Goal: Task Accomplishment & Management: Use online tool/utility

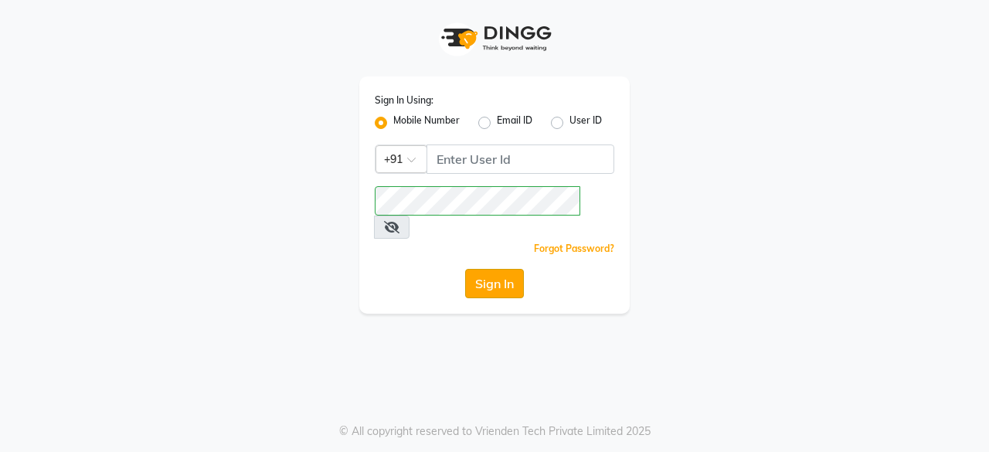
click at [488, 269] on button "Sign In" at bounding box center [494, 283] width 59 height 29
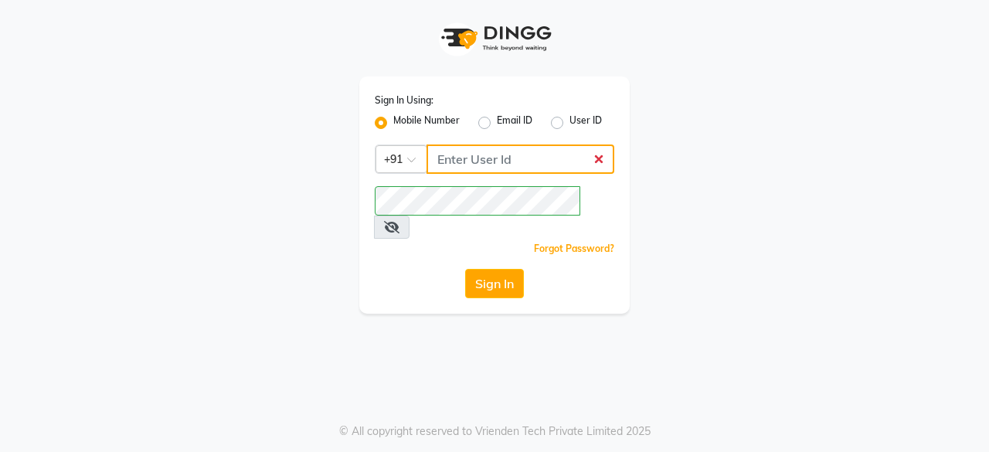
click at [510, 161] on input "Username" at bounding box center [520, 158] width 188 height 29
click at [569, 121] on label "User ID" at bounding box center [585, 123] width 32 height 19
click at [569, 121] on input "User ID" at bounding box center [574, 119] width 10 height 10
radio input "true"
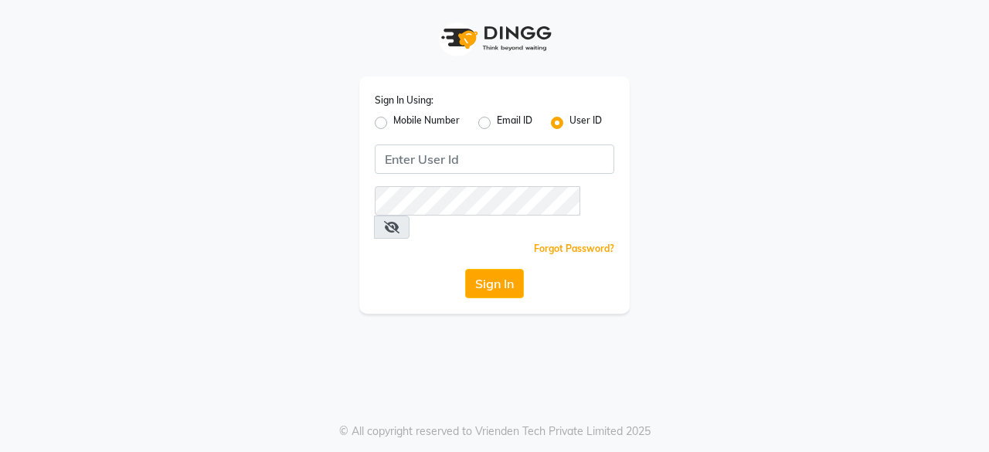
click at [393, 121] on label "Mobile Number" at bounding box center [426, 123] width 66 height 19
click at [393, 121] on input "Mobile Number" at bounding box center [398, 119] width 10 height 10
radio input "true"
radio input "false"
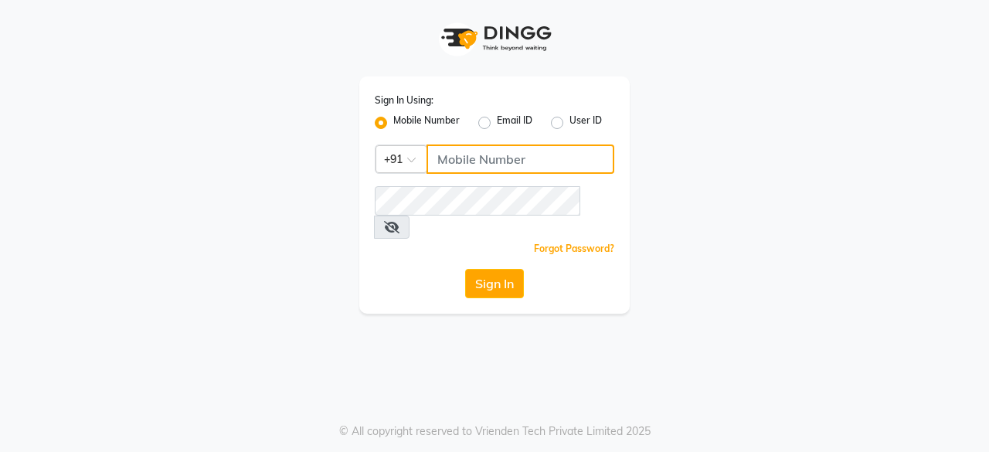
click at [468, 157] on input "Username" at bounding box center [520, 158] width 188 height 29
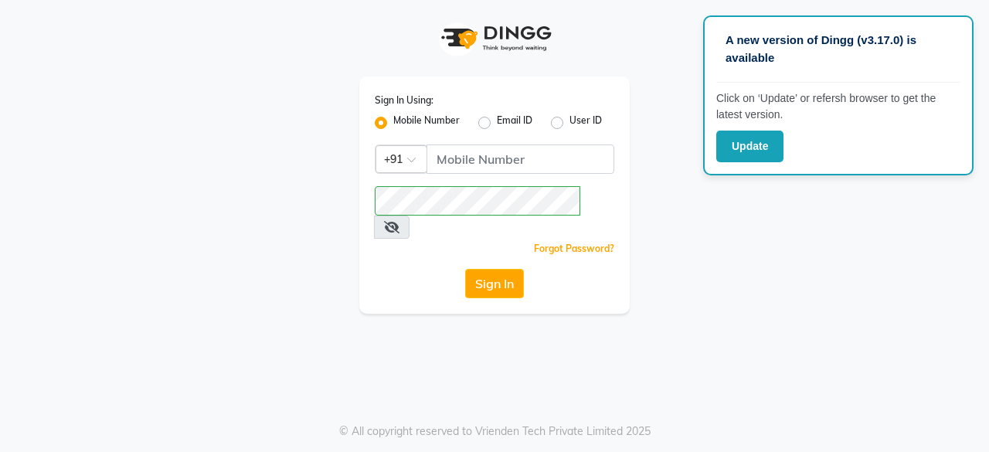
click at [473, 154] on input "Username" at bounding box center [520, 158] width 188 height 29
click at [488, 269] on button "Sign In" at bounding box center [494, 283] width 59 height 29
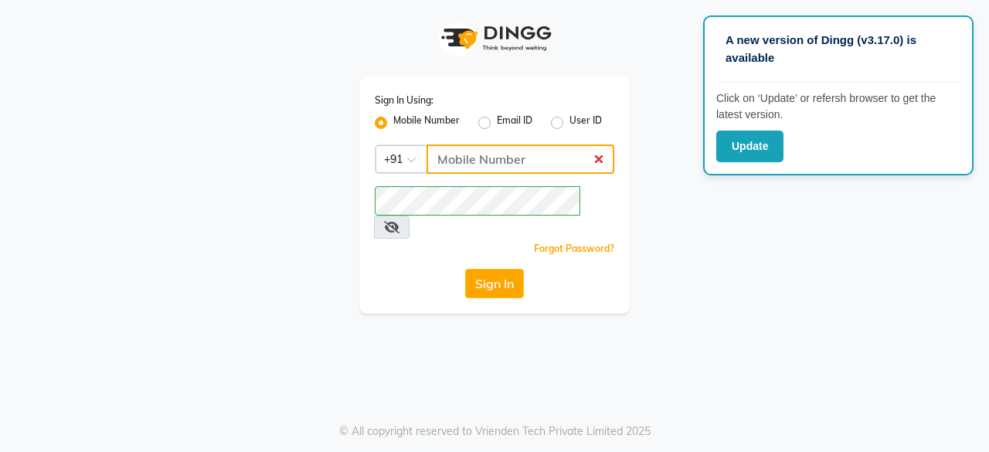
click at [473, 167] on input "Username" at bounding box center [520, 158] width 188 height 29
type input "9769154938"
click at [507, 269] on button "Sign In" at bounding box center [494, 283] width 59 height 29
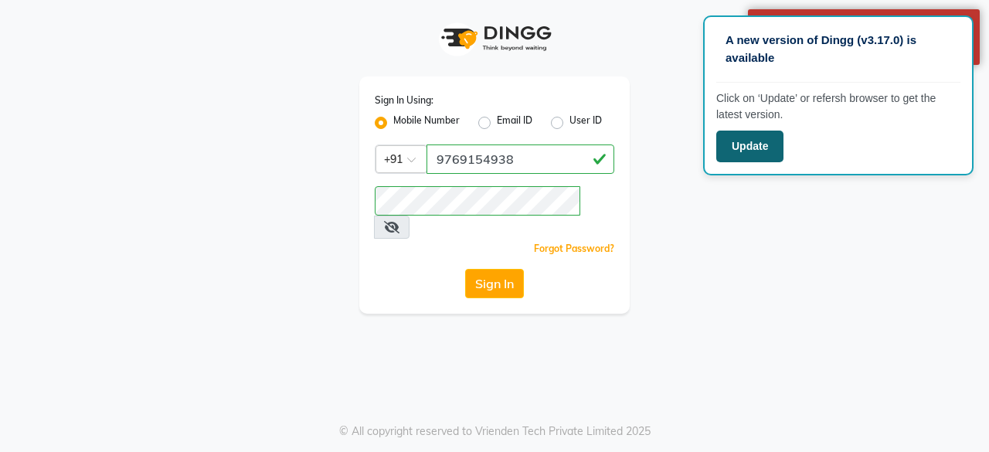
click at [757, 139] on button "Update" at bounding box center [749, 147] width 67 height 32
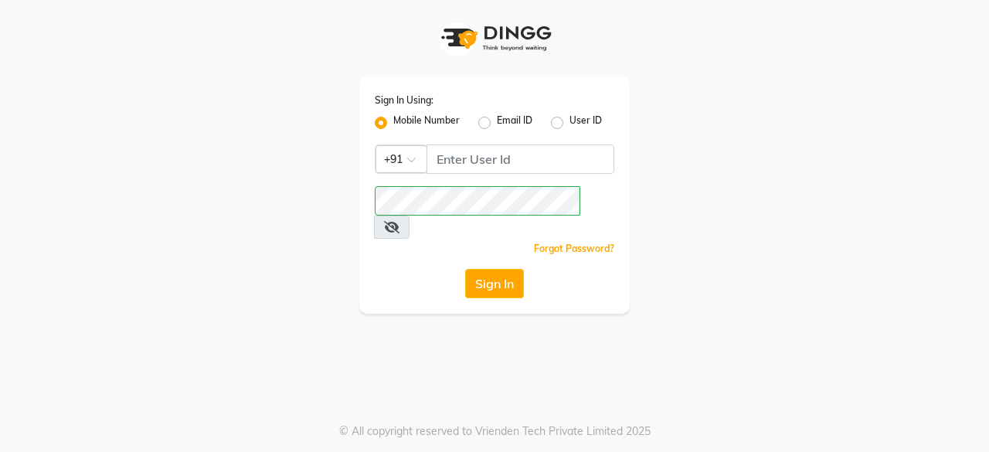
click at [399, 221] on icon at bounding box center [391, 227] width 15 height 12
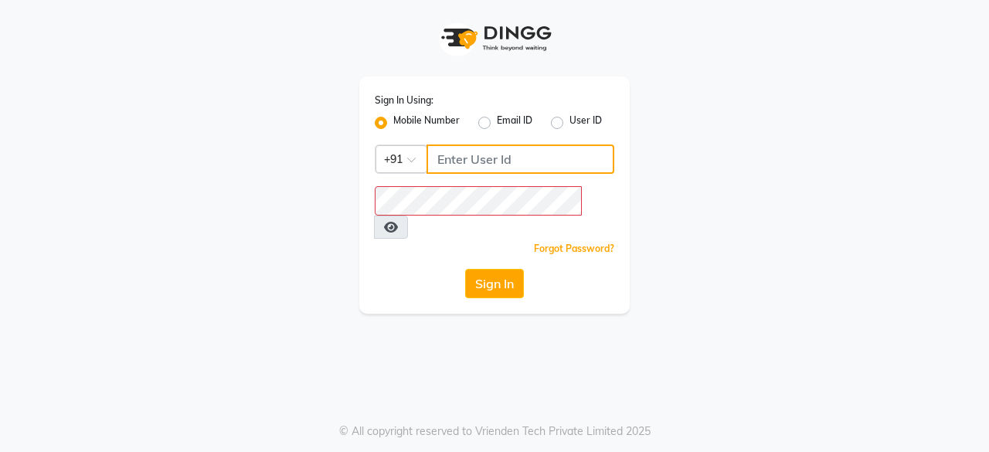
click at [471, 166] on input "Username" at bounding box center [520, 158] width 188 height 29
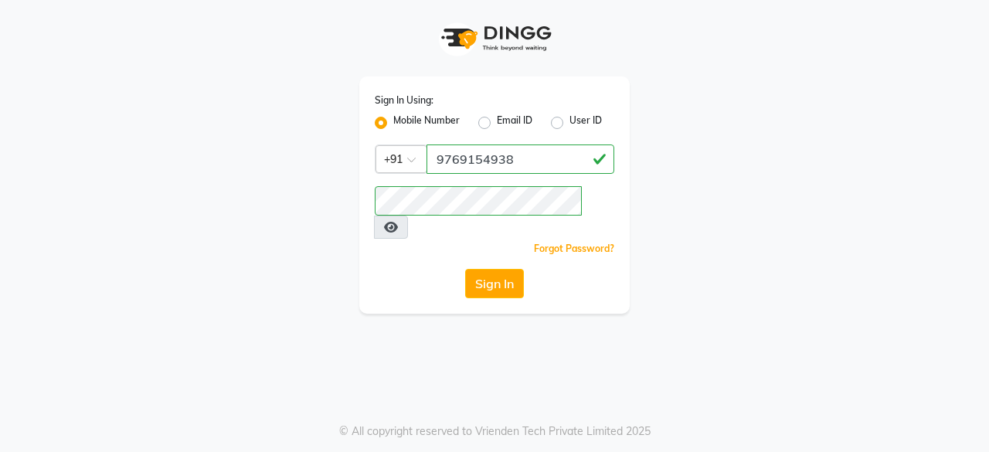
click at [352, 372] on div "Sign In Using: Mobile Number Email ID User ID Country Code × [PHONE_NUMBER] Rem…" at bounding box center [494, 226] width 989 height 452
click at [504, 269] on button "Sign In" at bounding box center [494, 283] width 59 height 29
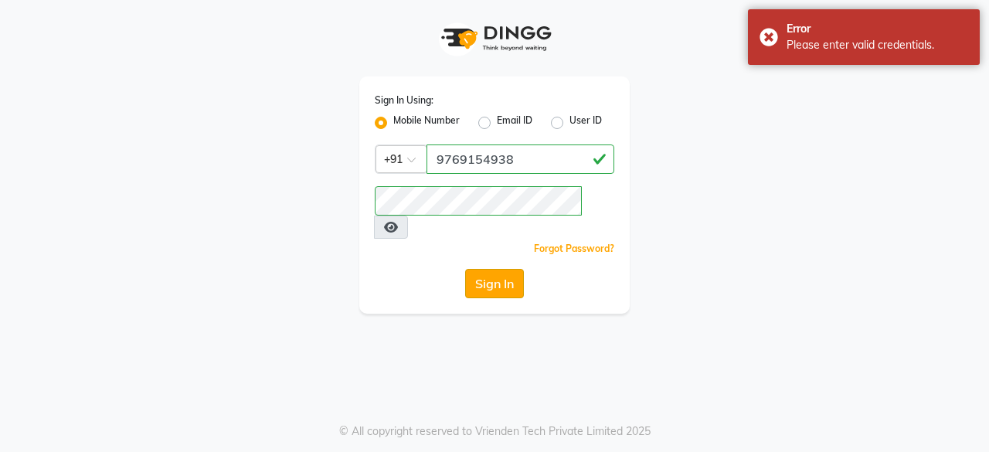
click at [490, 269] on button "Sign In" at bounding box center [494, 283] width 59 height 29
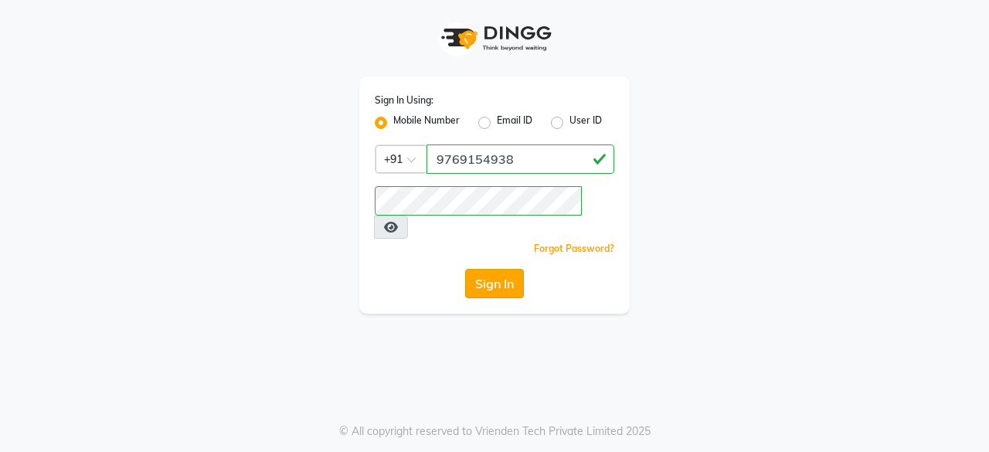
click at [500, 269] on button "Sign In" at bounding box center [494, 283] width 59 height 29
click at [531, 161] on input "9769154938" at bounding box center [520, 158] width 188 height 29
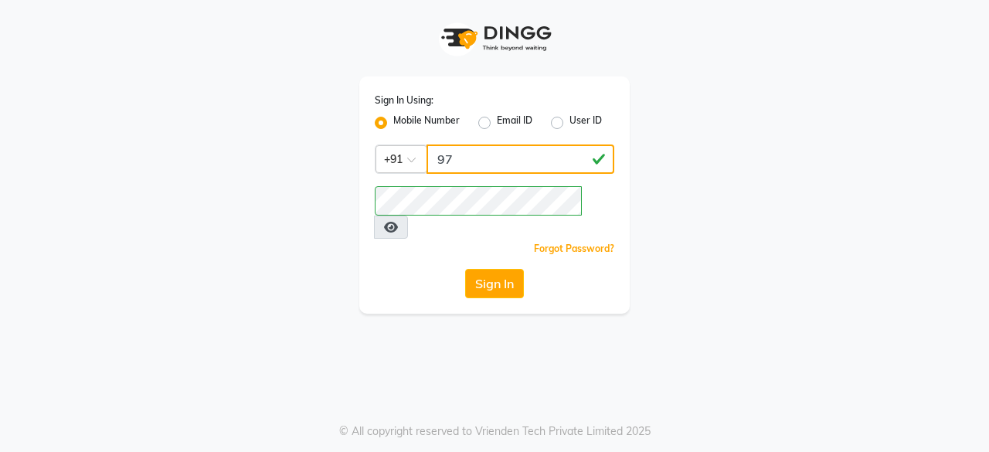
type input "9"
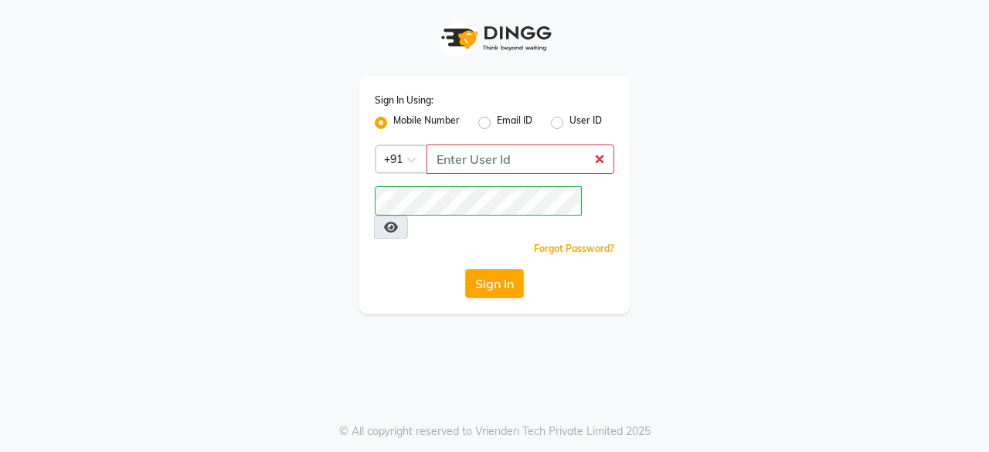
click at [569, 125] on label "User ID" at bounding box center [585, 123] width 32 height 19
click at [569, 124] on input "User ID" at bounding box center [574, 119] width 10 height 10
radio input "true"
radio input "false"
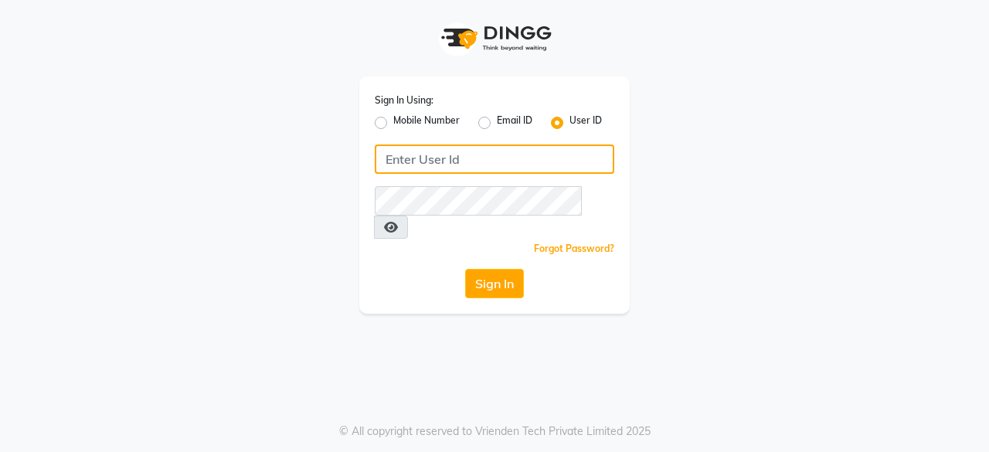
click at [422, 158] on input "Username" at bounding box center [495, 158] width 240 height 29
type input "charm we maintain"
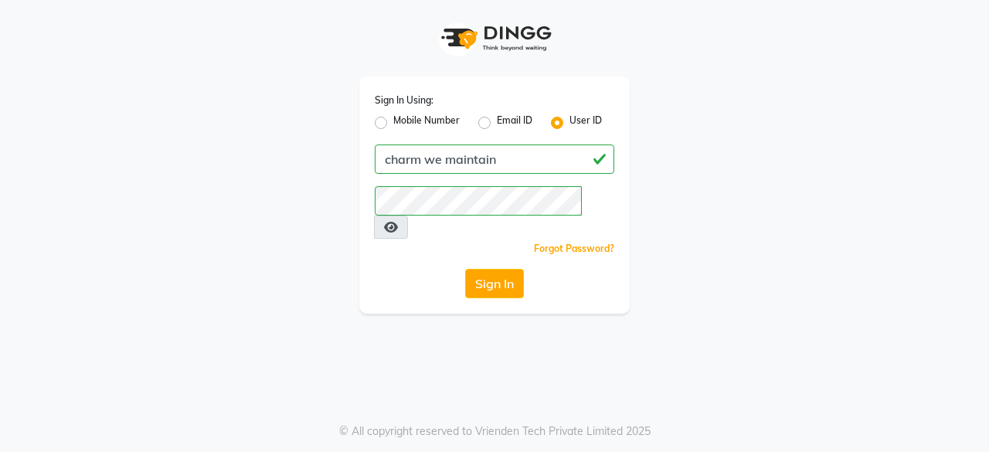
click at [387, 325] on div "Sign In Using: Mobile Number Email ID User ID charm we maintain Remember me For…" at bounding box center [494, 226] width 989 height 452
click at [484, 269] on button "Sign In" at bounding box center [494, 283] width 59 height 29
click at [397, 348] on div "Sign In Using: Mobile Number Email ID User ID charm we maintain Remember me For…" at bounding box center [494, 226] width 989 height 452
click at [492, 269] on button "Sign In" at bounding box center [494, 283] width 59 height 29
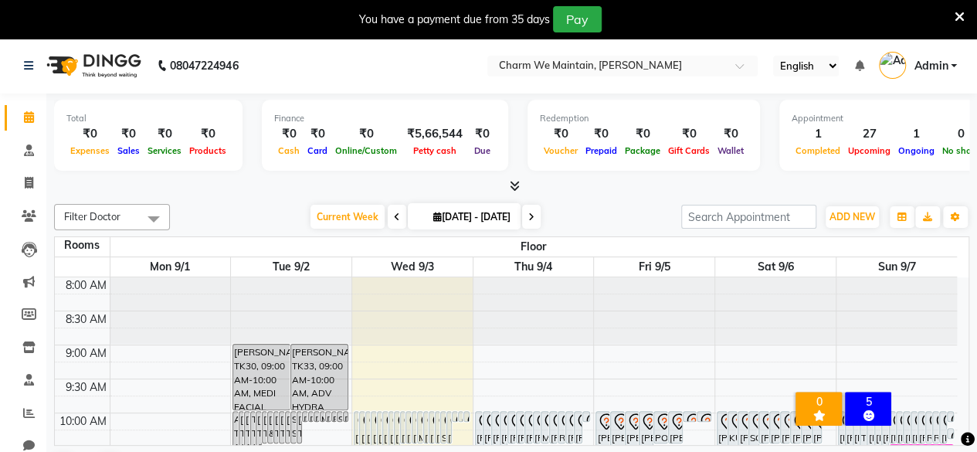
click at [952, 65] on link "Admin" at bounding box center [918, 65] width 78 height 25
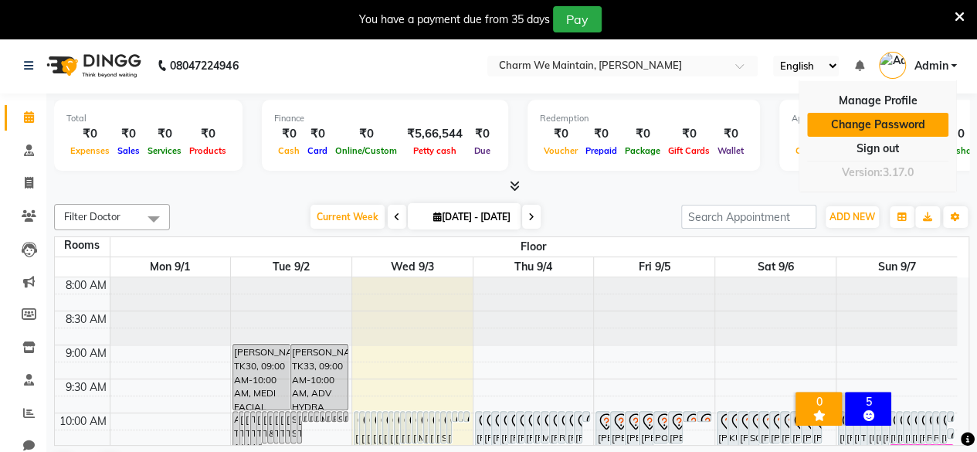
click at [905, 124] on link "Change Password" at bounding box center [877, 125] width 141 height 24
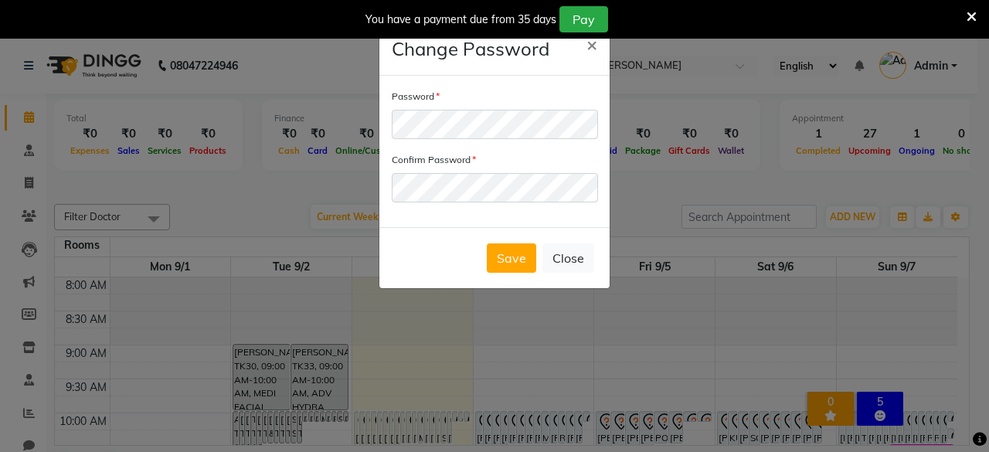
click at [413, 255] on div "Save Close" at bounding box center [494, 257] width 230 height 61
click at [514, 253] on button "Save" at bounding box center [511, 257] width 49 height 29
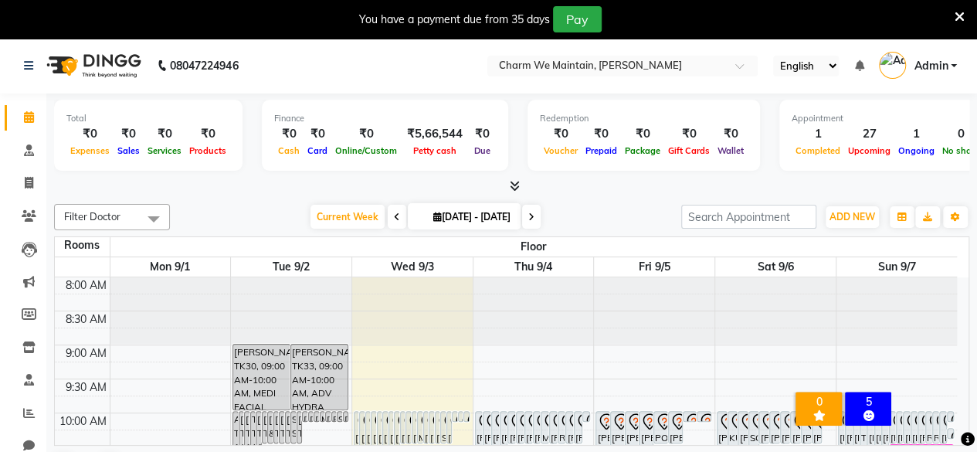
click at [944, 67] on span "Admin" at bounding box center [931, 66] width 34 height 16
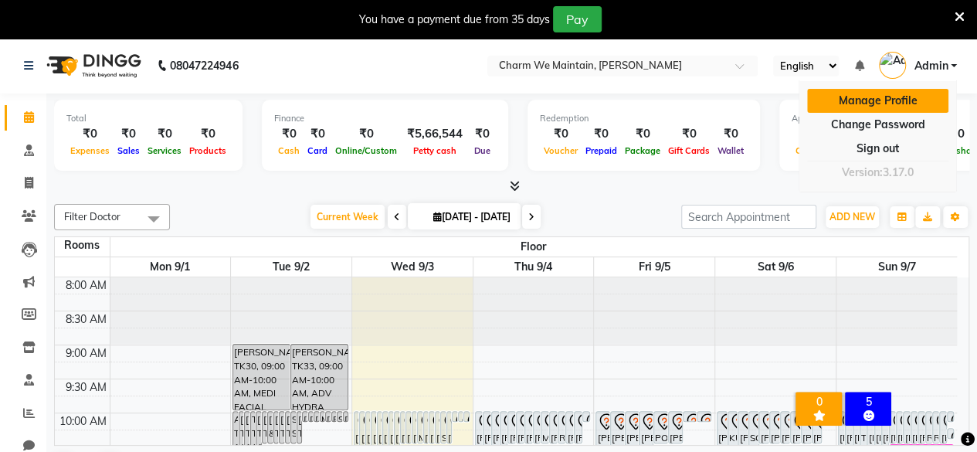
click at [861, 98] on link "Manage Profile" at bounding box center [877, 101] width 141 height 24
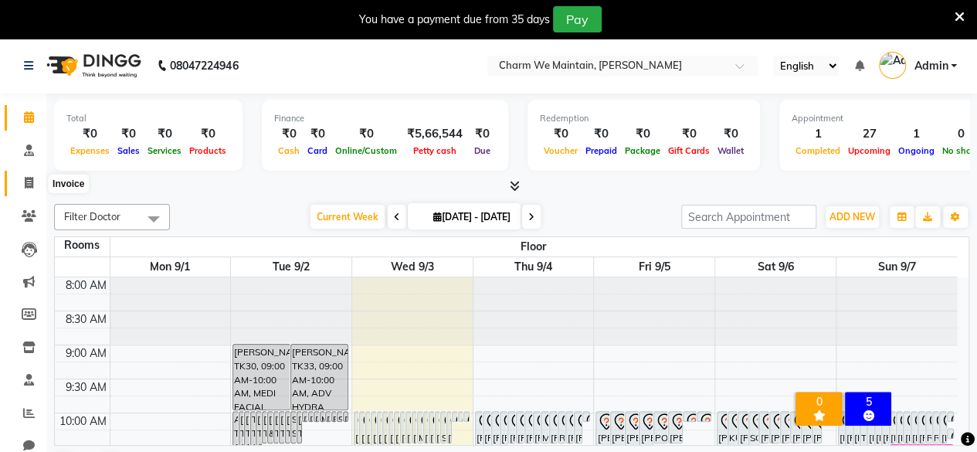
click at [25, 178] on icon at bounding box center [29, 183] width 8 height 12
select select "8618"
select select "service"
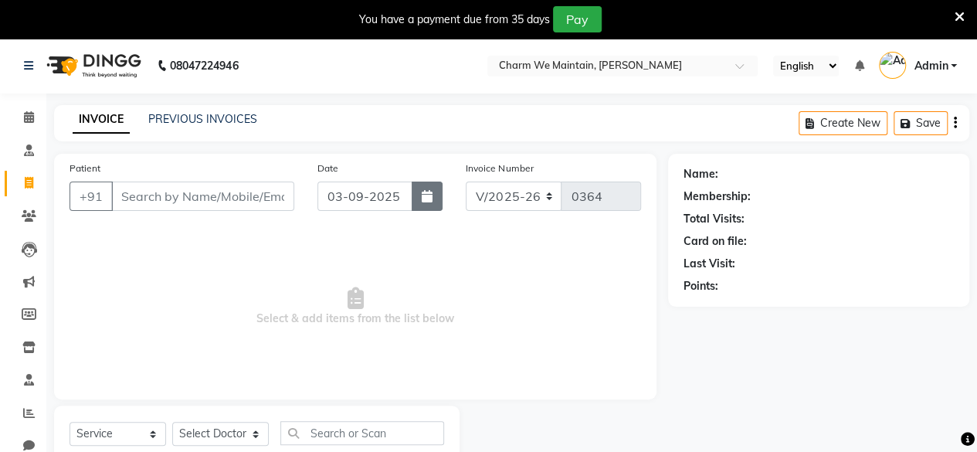
click at [426, 197] on icon "button" at bounding box center [427, 196] width 11 height 12
select select "9"
select select "2025"
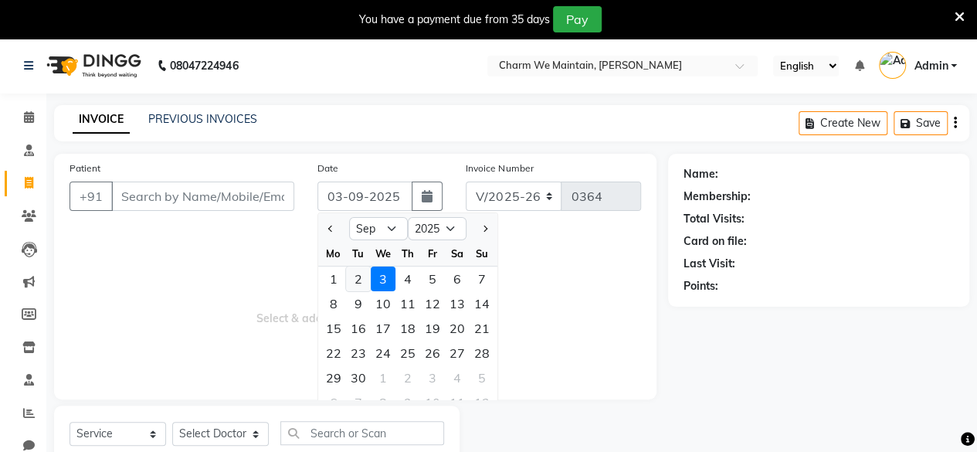
click at [358, 278] on div "2" at bounding box center [358, 279] width 25 height 25
type input "02-09-2025"
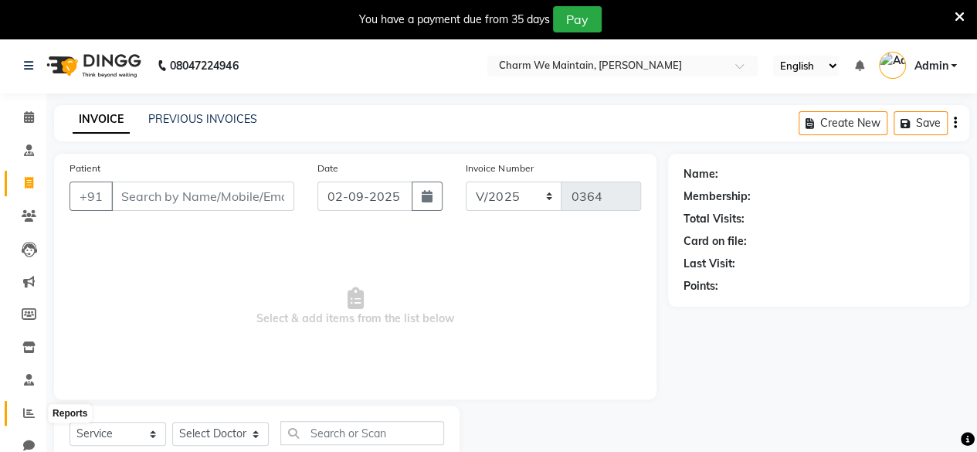
click at [25, 409] on app-root "08047224946 Select Location × Charm We Maintain, Andheri English ENGLISH Españo…" at bounding box center [488, 270] width 977 height 464
click at [25, 408] on div at bounding box center [26, 406] width 4 height 4
click at [188, 112] on link "PREVIOUS INVOICES" at bounding box center [202, 119] width 109 height 14
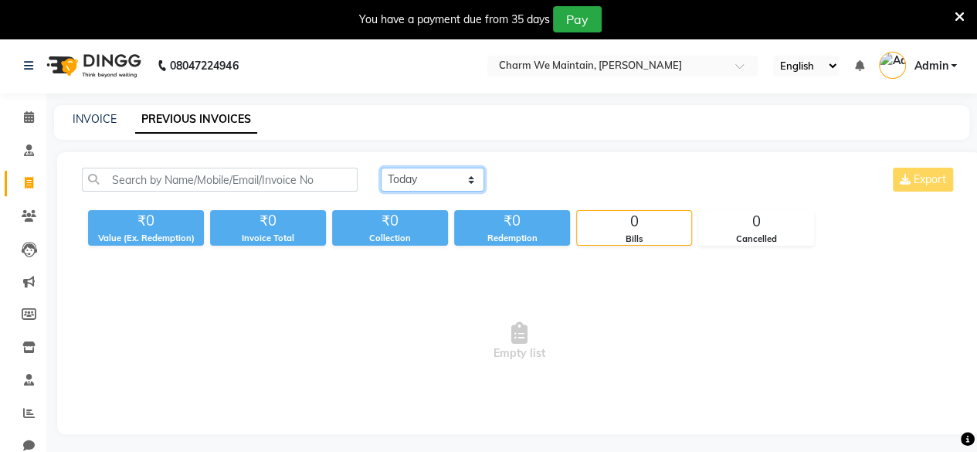
click at [469, 178] on select "[DATE] [DATE] Custom Range" at bounding box center [433, 180] width 104 height 24
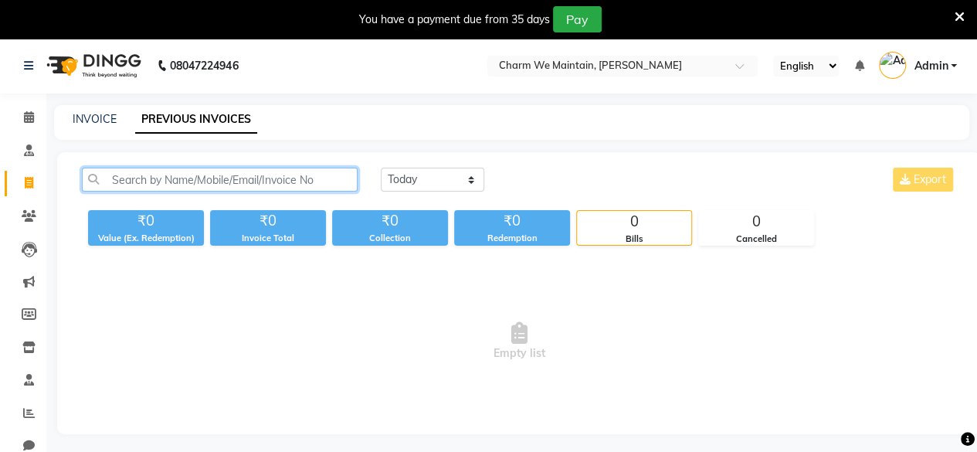
click at [278, 178] on input "text" at bounding box center [220, 180] width 276 height 24
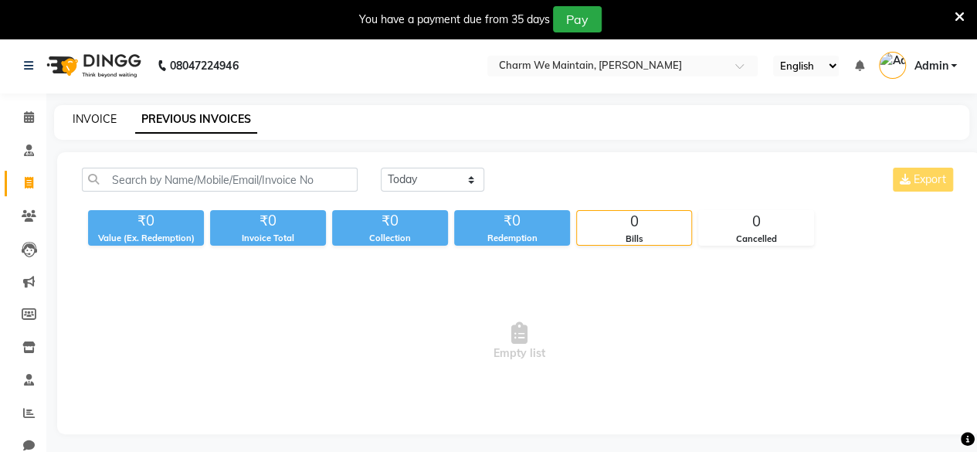
click at [87, 116] on link "INVOICE" at bounding box center [95, 119] width 44 height 14
select select "service"
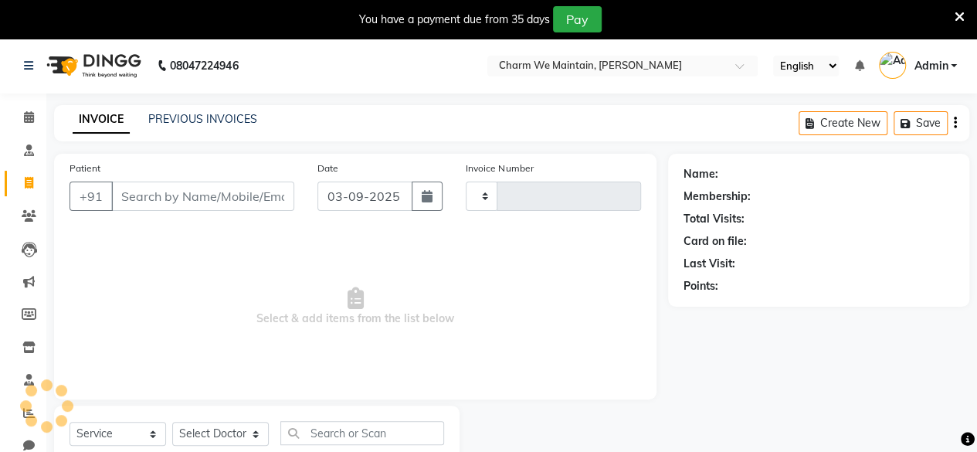
type input "0364"
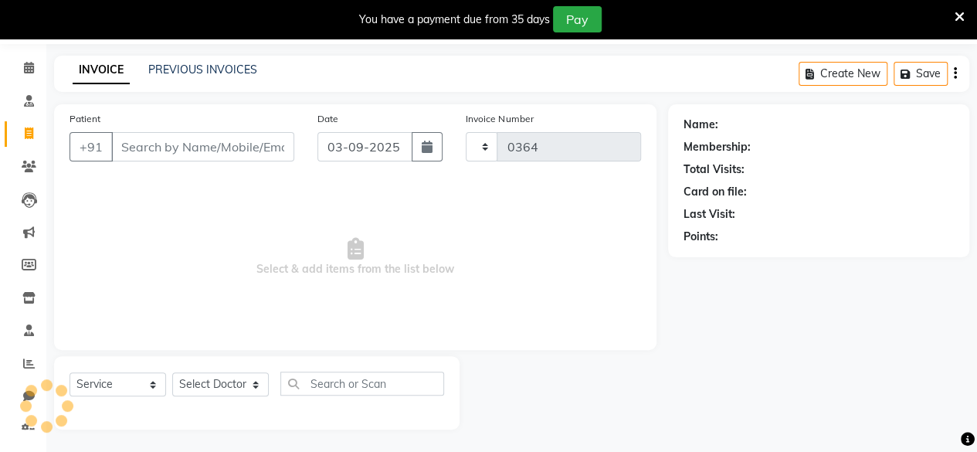
select select "8618"
click at [423, 151] on icon "button" at bounding box center [427, 147] width 11 height 12
select select "9"
select select "2025"
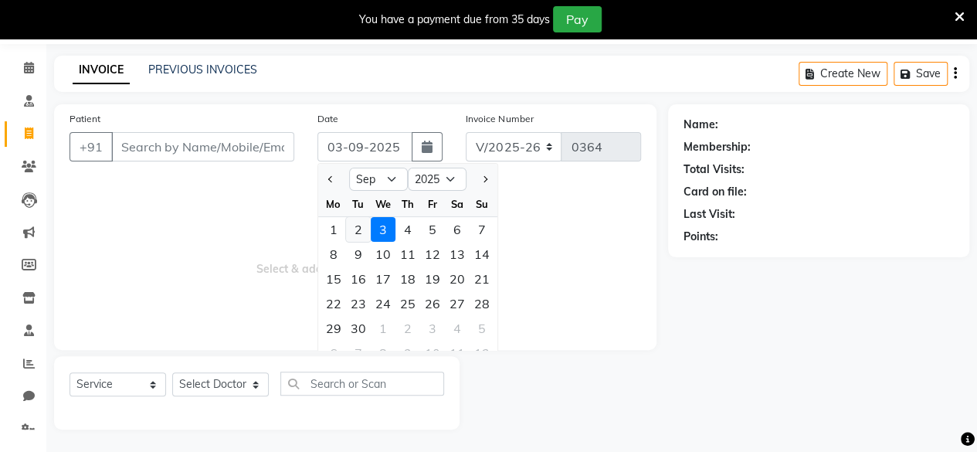
click at [356, 233] on div "2" at bounding box center [358, 229] width 25 height 25
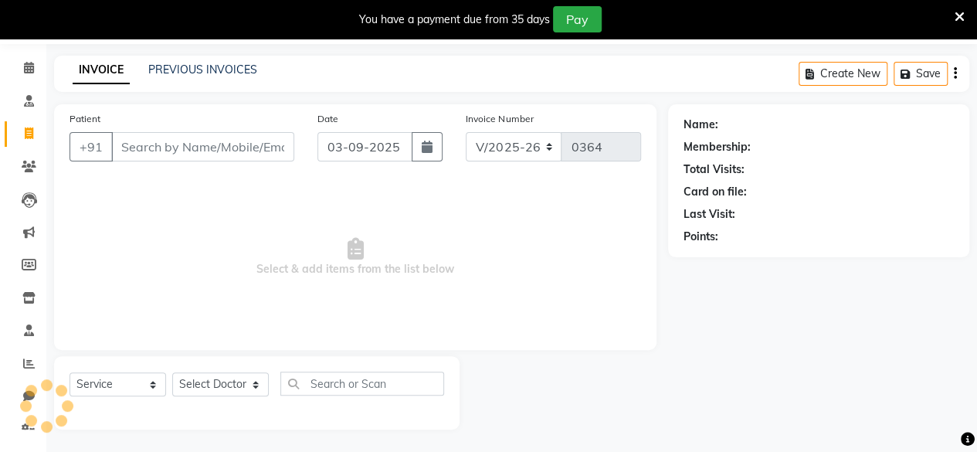
type input "02-09-2025"
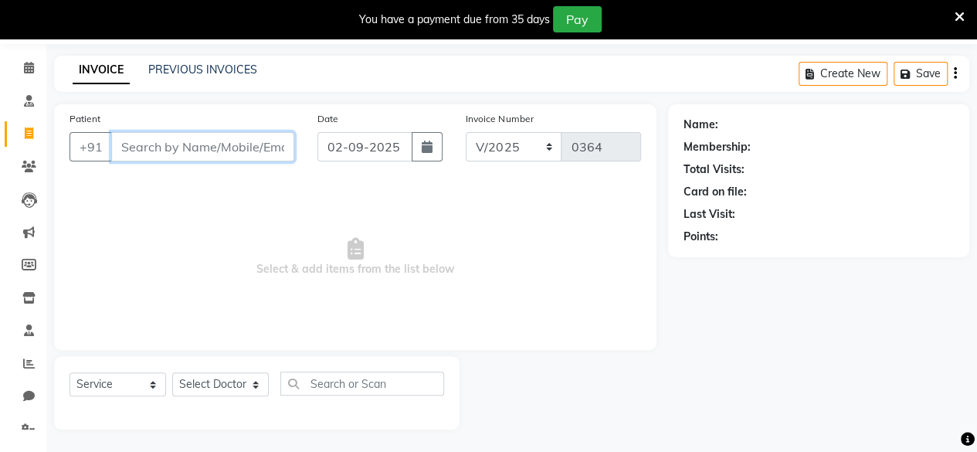
click at [151, 144] on input "Patient" at bounding box center [202, 146] width 183 height 29
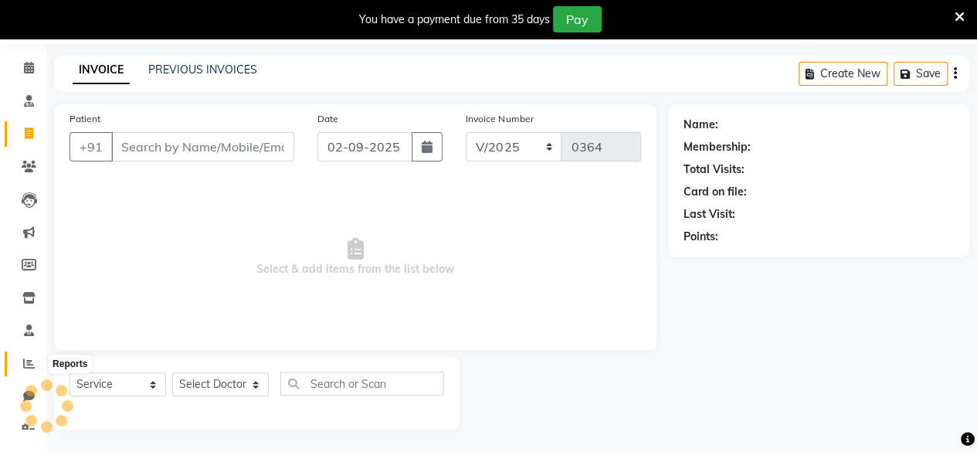
click at [27, 359] on icon at bounding box center [29, 364] width 12 height 12
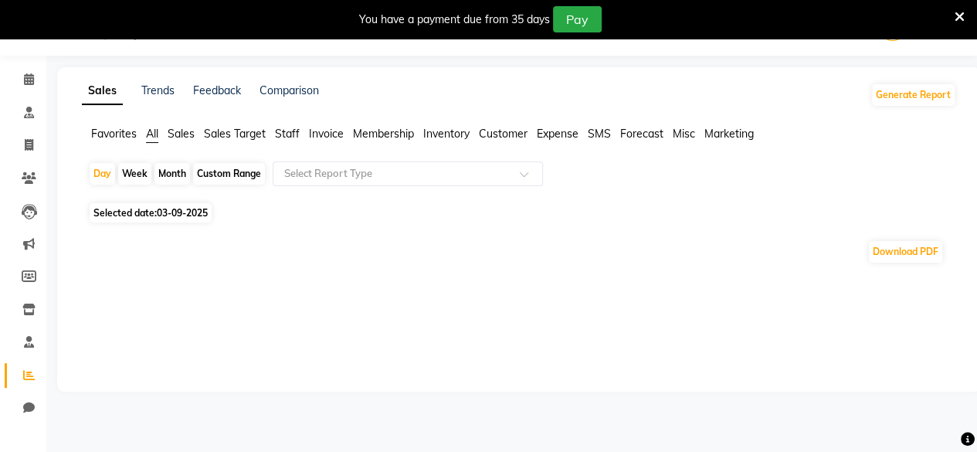
scroll to position [49, 0]
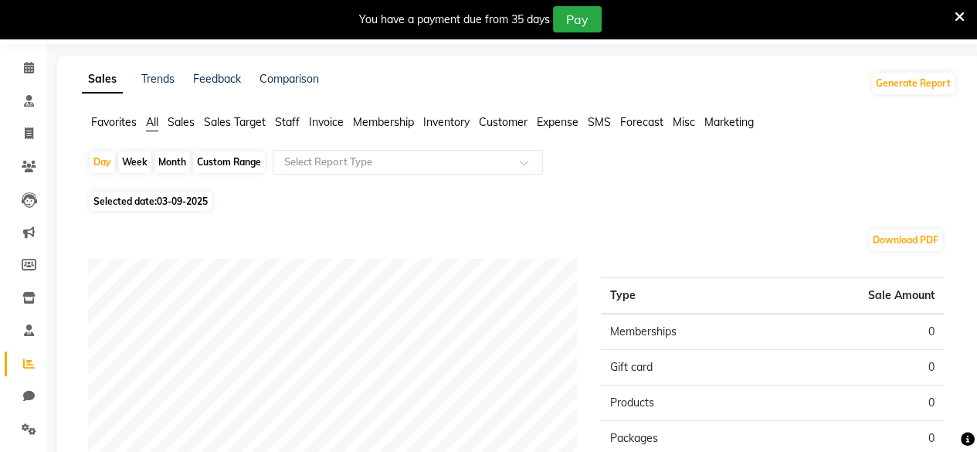
click at [179, 122] on span "Sales" at bounding box center [181, 122] width 27 height 14
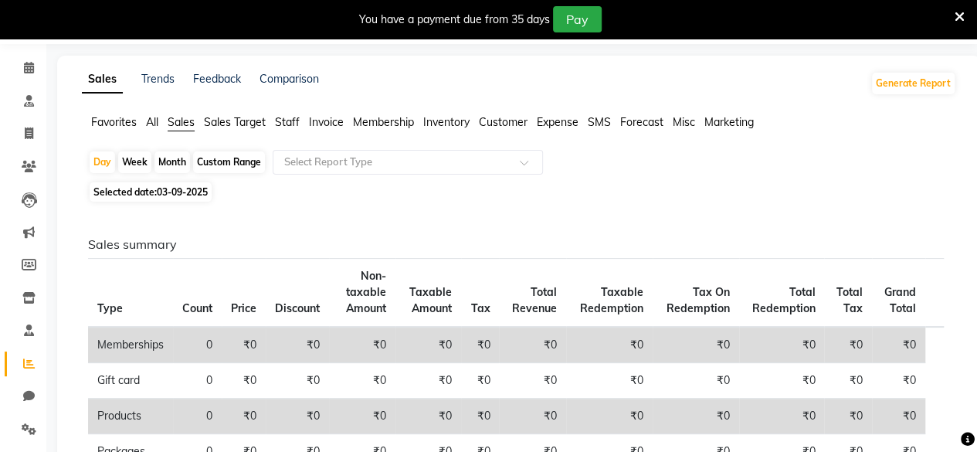
click at [155, 123] on span "All" at bounding box center [152, 122] width 12 height 14
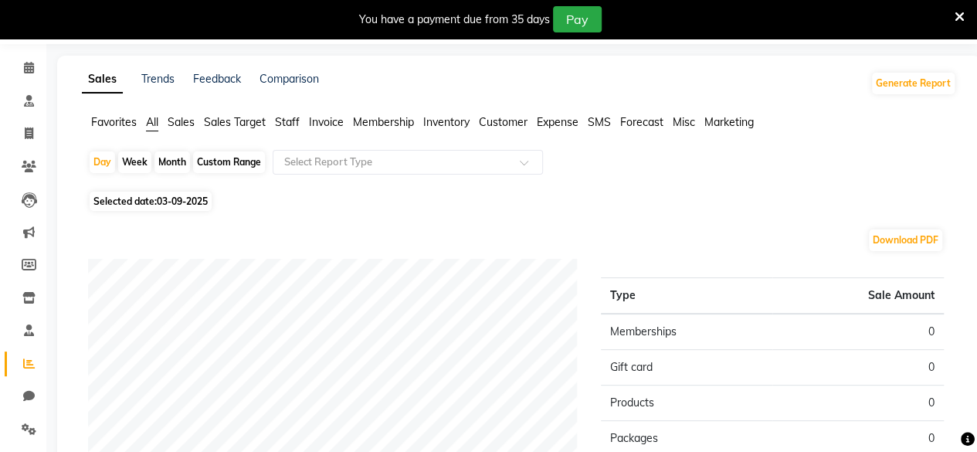
click at [125, 164] on div "Week" at bounding box center [134, 162] width 33 height 22
select select "9"
select select "2025"
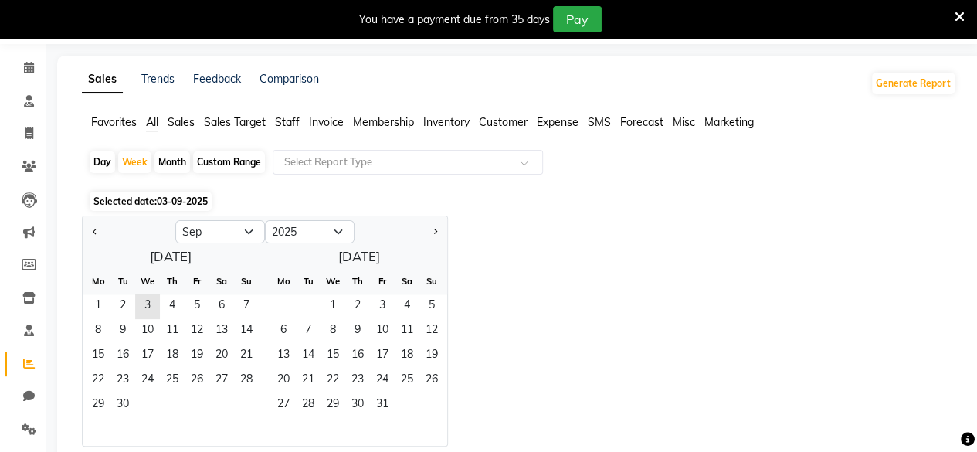
click at [107, 163] on div "Day" at bounding box center [102, 162] width 25 height 22
select select "9"
select select "2025"
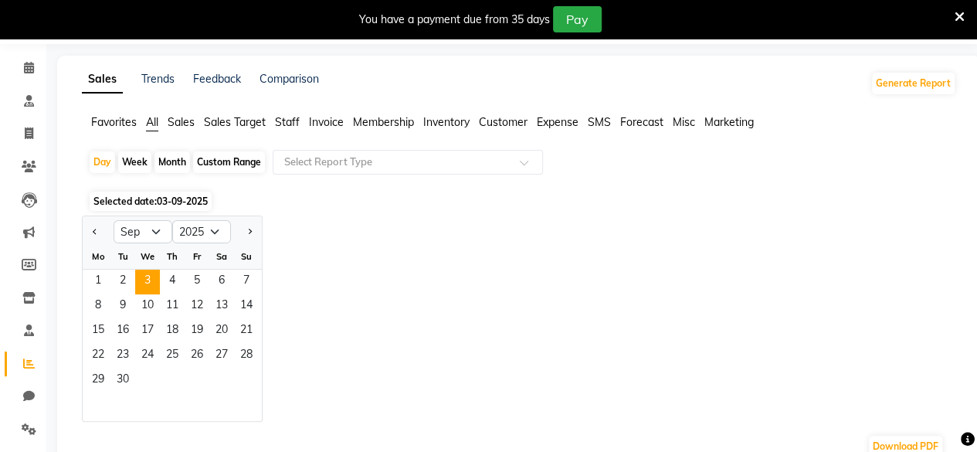
click at [477, 134] on div "Favorites All Sales Sales Target Staff Invoice Membership Inventory Customer Ex…" at bounding box center [519, 128] width 898 height 29
click at [182, 127] on span "Sales" at bounding box center [181, 122] width 27 height 14
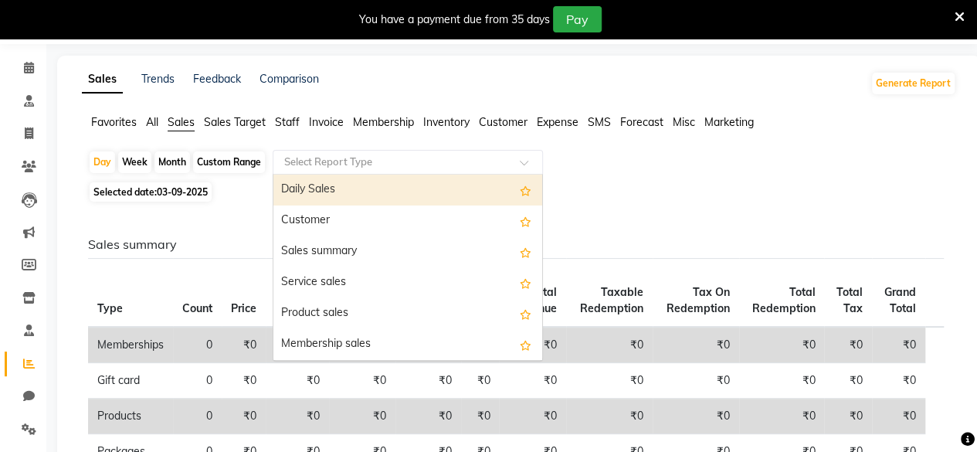
click at [528, 160] on span at bounding box center [529, 166] width 19 height 15
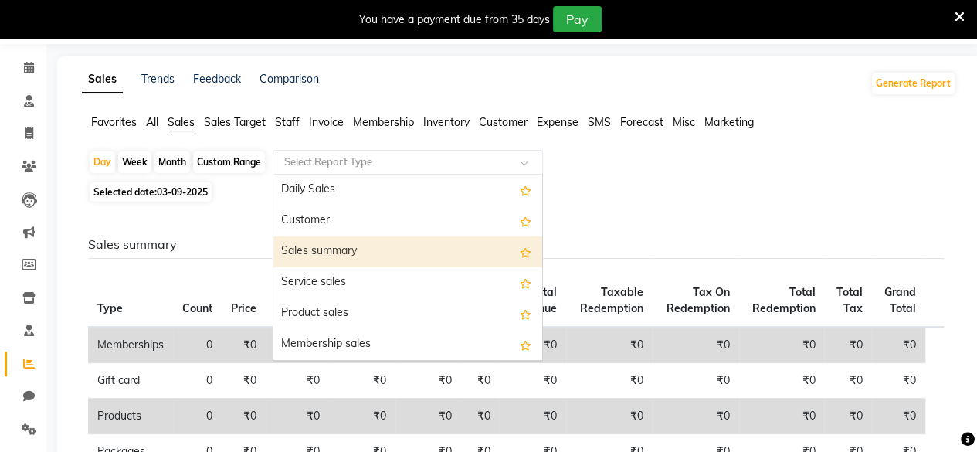
click at [368, 251] on div "Sales summary" at bounding box center [408, 251] width 269 height 31
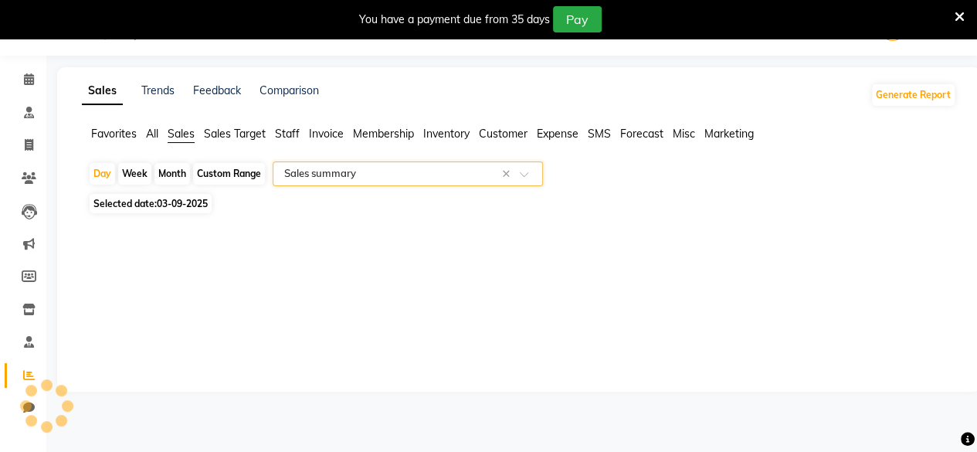
select select "full_report"
select select "csv"
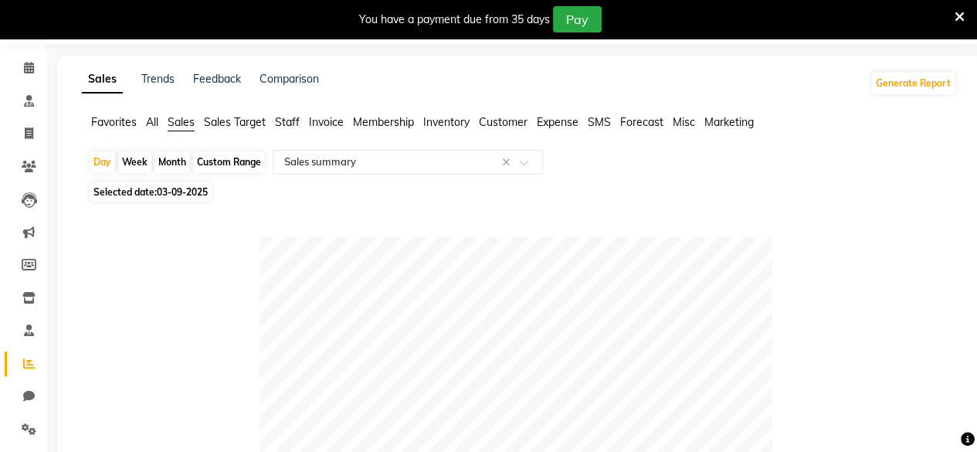
click at [195, 193] on span "03-09-2025" at bounding box center [182, 192] width 51 height 12
select select "9"
select select "2025"
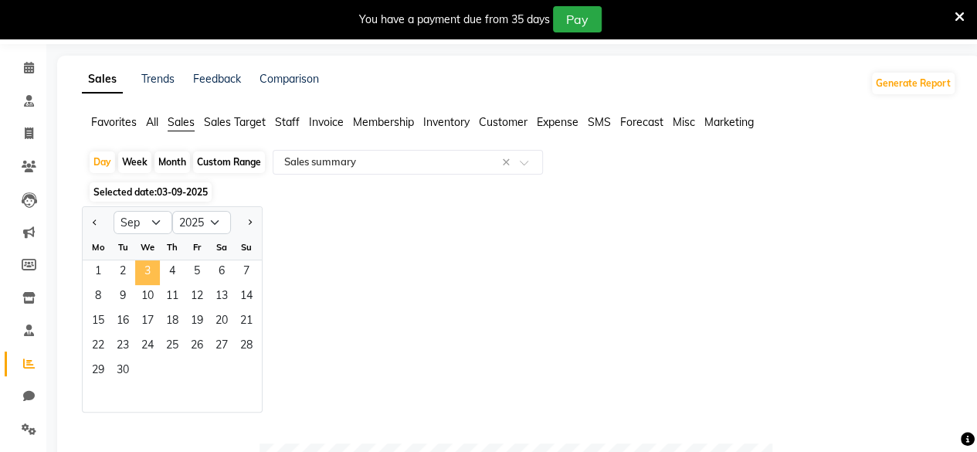
click at [147, 271] on span "3" at bounding box center [147, 272] width 25 height 25
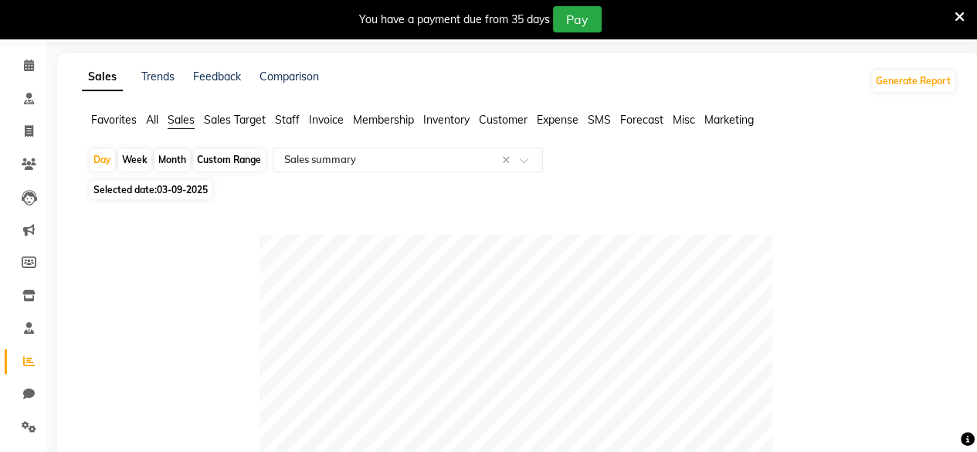
scroll to position [0, 0]
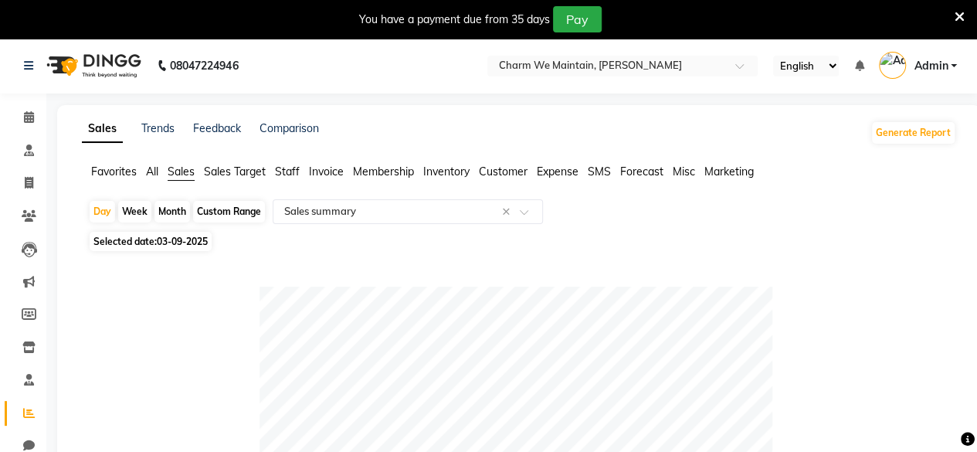
click at [318, 172] on span "Invoice" at bounding box center [326, 172] width 35 height 14
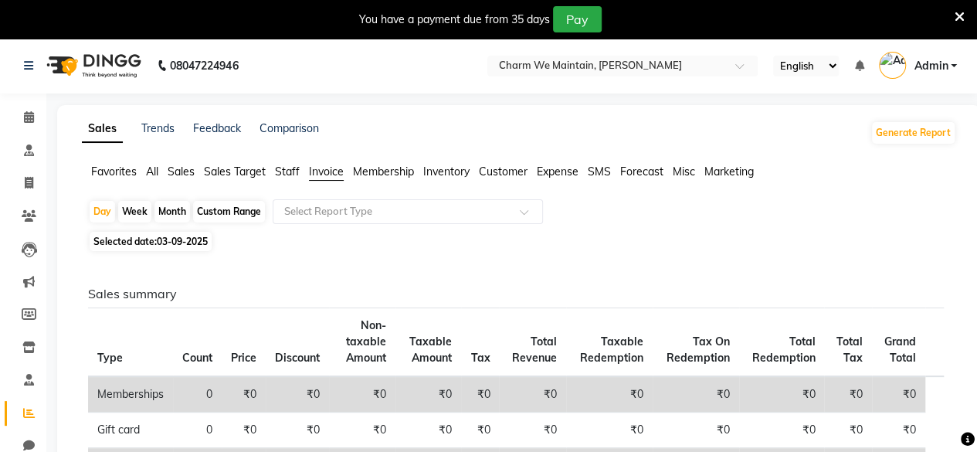
click at [182, 243] on span "03-09-2025" at bounding box center [182, 242] width 51 height 12
select select "9"
select select "2025"
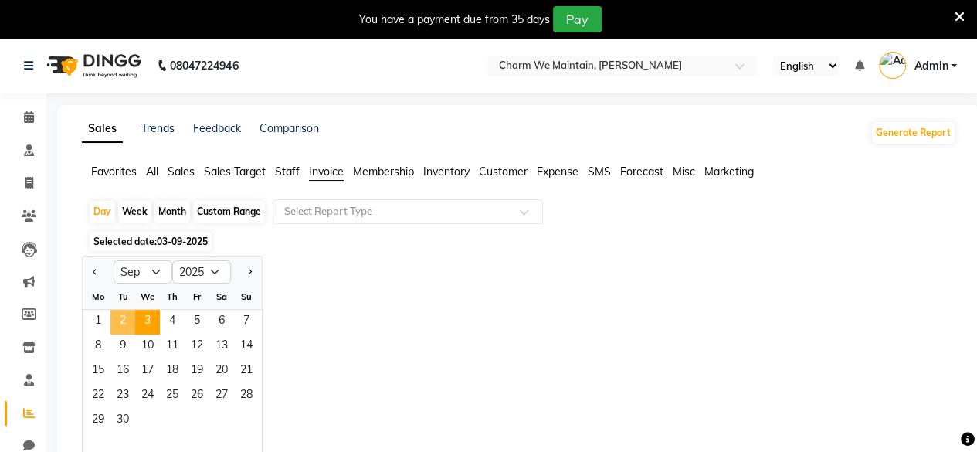
click at [124, 322] on span "2" at bounding box center [122, 322] width 25 height 25
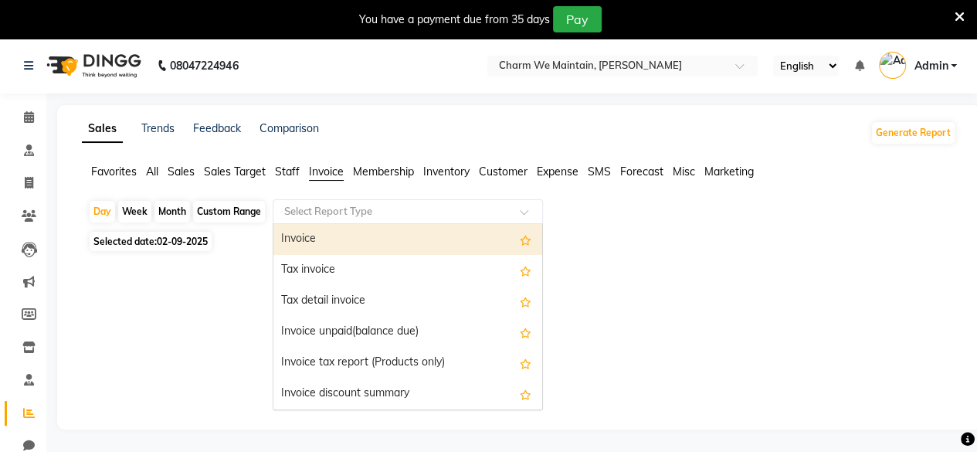
click at [530, 206] on div at bounding box center [408, 211] width 269 height 15
click at [404, 245] on div "Invoice" at bounding box center [408, 239] width 269 height 31
select select "full_report"
select select "csv"
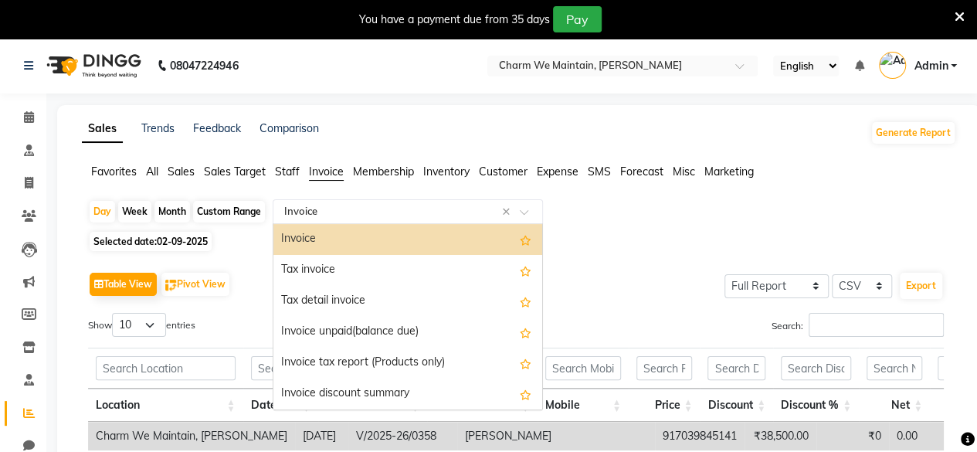
click at [351, 212] on input "text" at bounding box center [392, 211] width 223 height 15
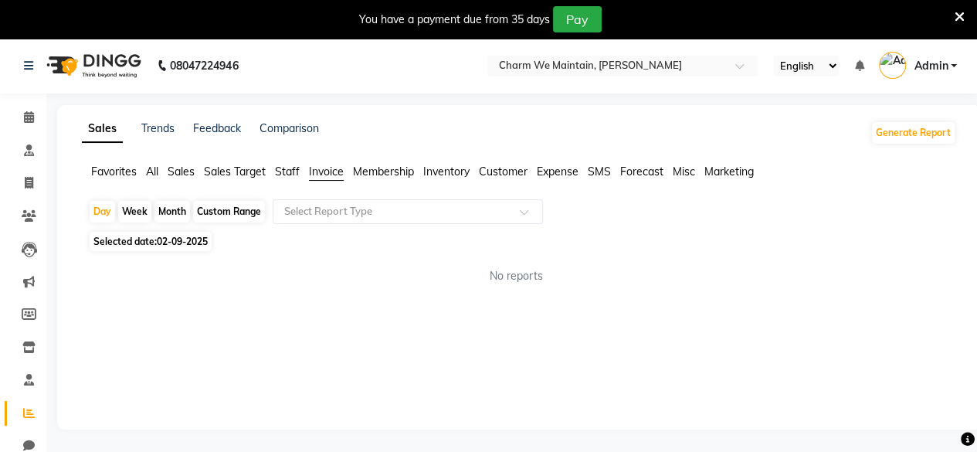
click at [617, 217] on div "Day Week Month Custom Range Select Report Type" at bounding box center [519, 213] width 862 height 28
click at [27, 415] on icon at bounding box center [29, 413] width 12 height 12
click at [333, 172] on span "Invoice" at bounding box center [326, 172] width 35 height 14
click at [167, 240] on span "02-09-2025" at bounding box center [182, 242] width 51 height 12
select select "9"
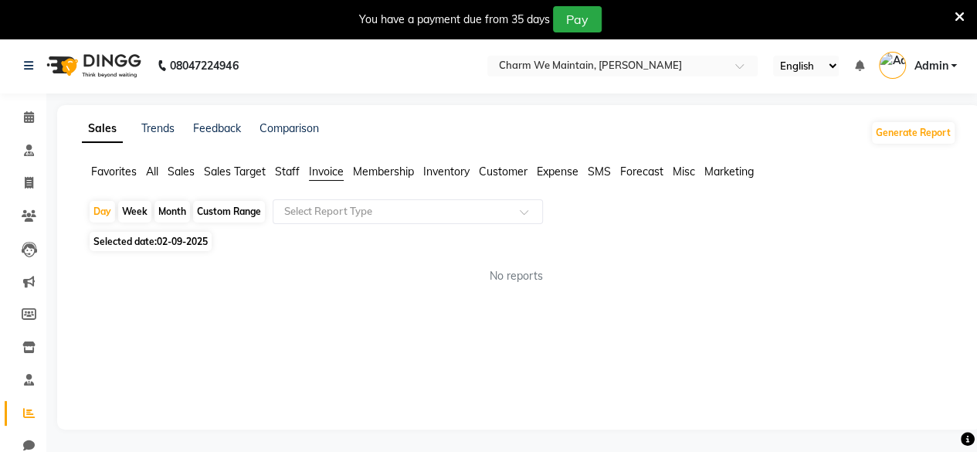
select select "2025"
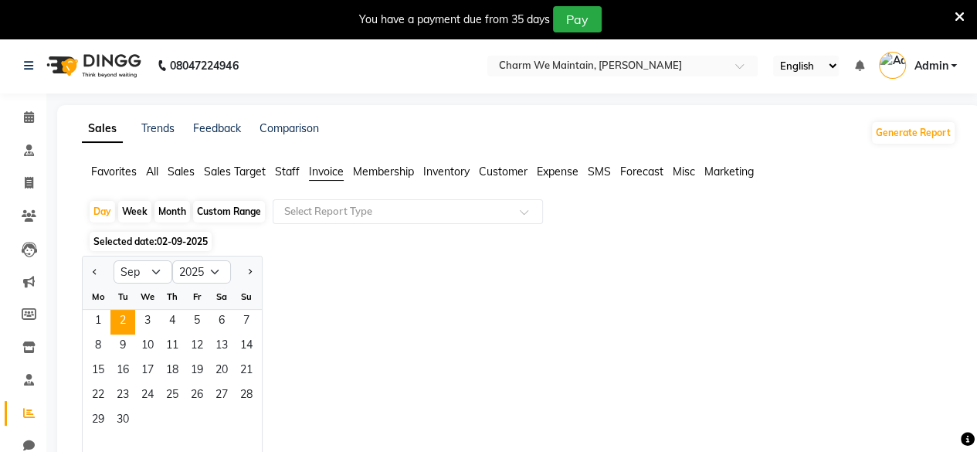
click at [167, 240] on span "02-09-2025" at bounding box center [182, 242] width 51 height 12
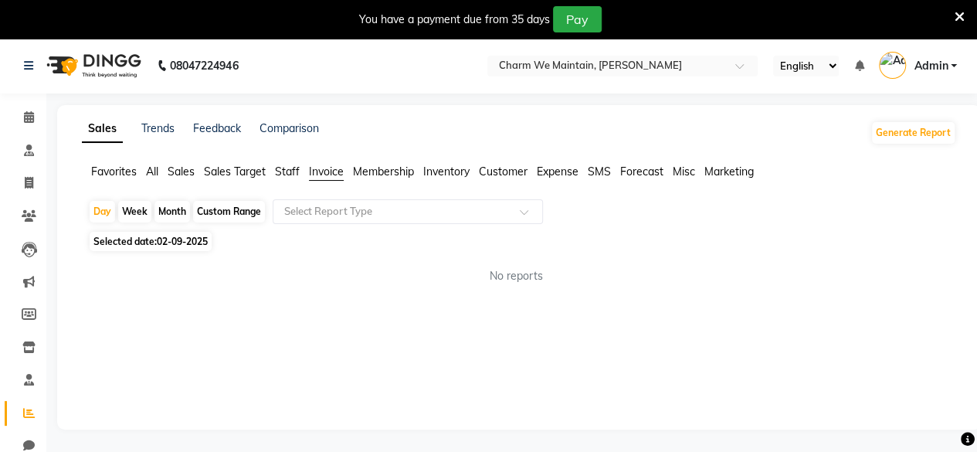
click at [174, 240] on span "02-09-2025" at bounding box center [182, 242] width 51 height 12
select select "9"
select select "2025"
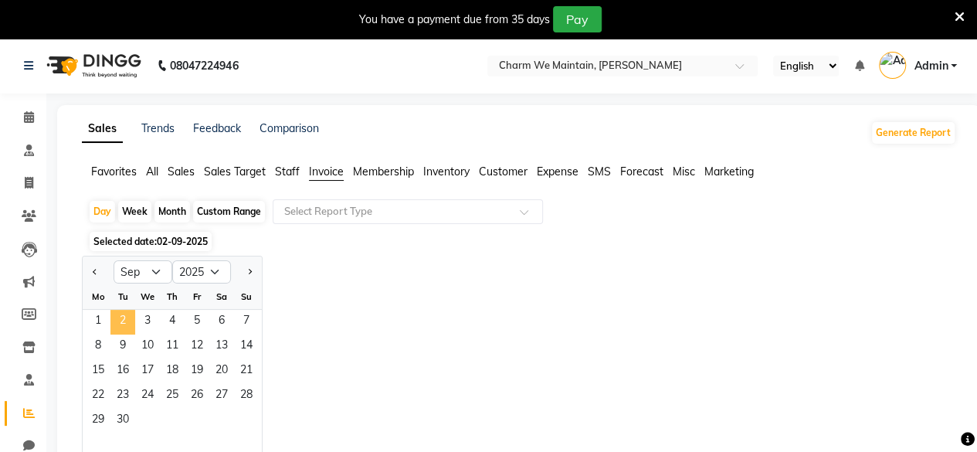
click at [126, 320] on span "2" at bounding box center [122, 322] width 25 height 25
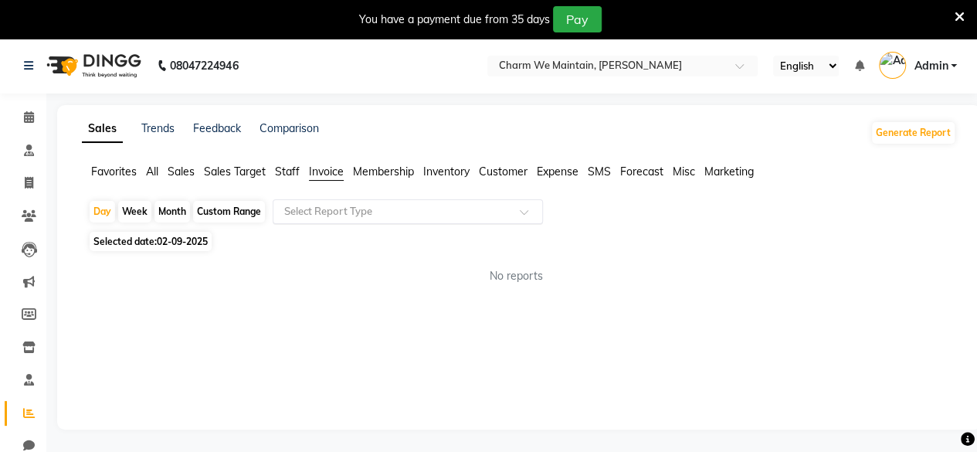
click at [521, 211] on span at bounding box center [529, 216] width 19 height 15
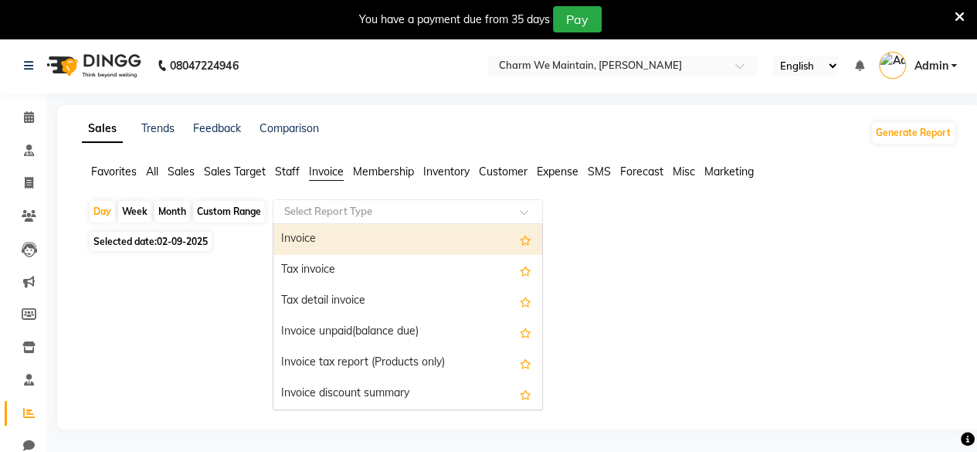
click at [399, 240] on div "Invoice" at bounding box center [408, 239] width 269 height 31
select select "full_report"
select select "csv"
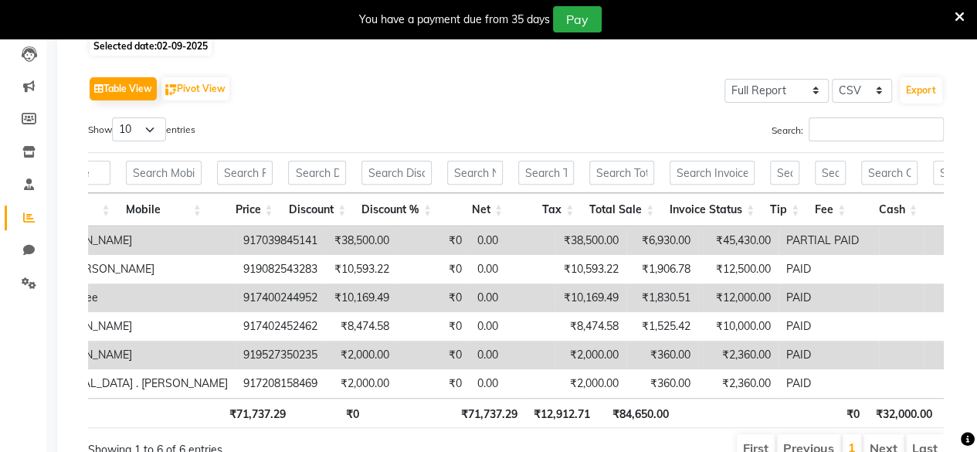
scroll to position [0, 434]
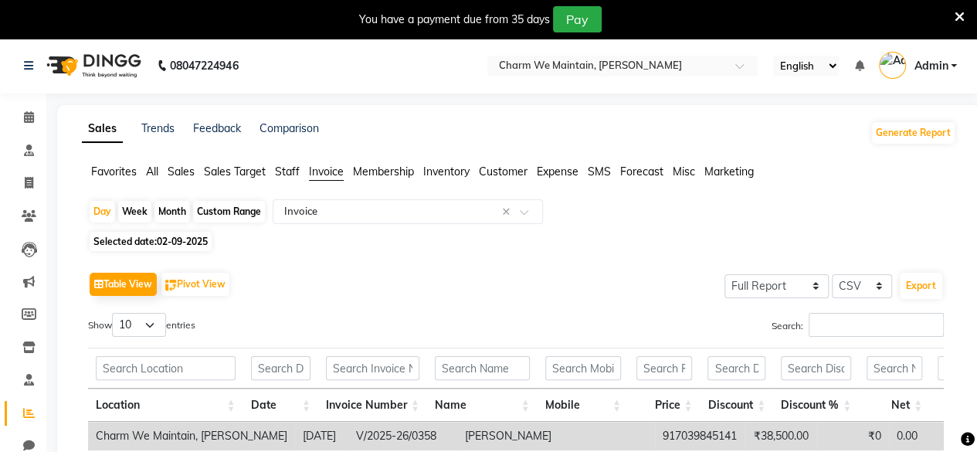
click at [290, 172] on span "Staff" at bounding box center [287, 172] width 25 height 14
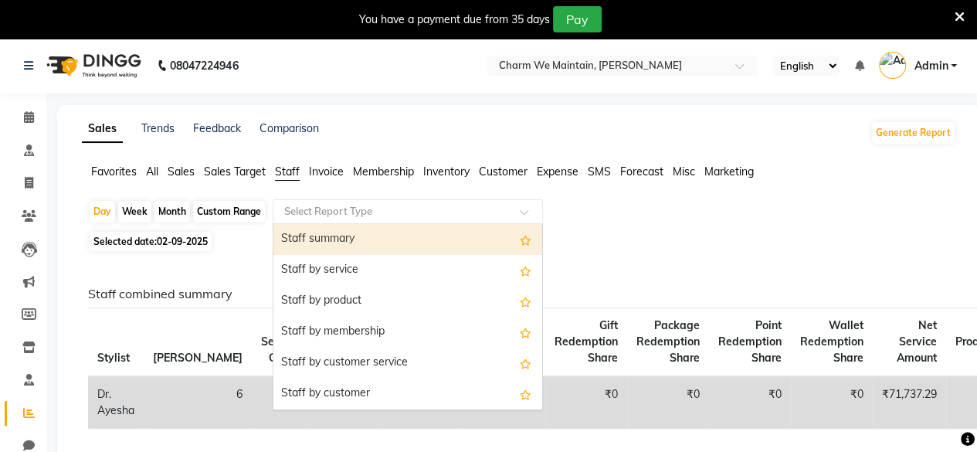
click at [526, 207] on div at bounding box center [408, 211] width 269 height 15
click at [367, 236] on div "Staff summary" at bounding box center [408, 239] width 269 height 31
select select "full_report"
select select "csv"
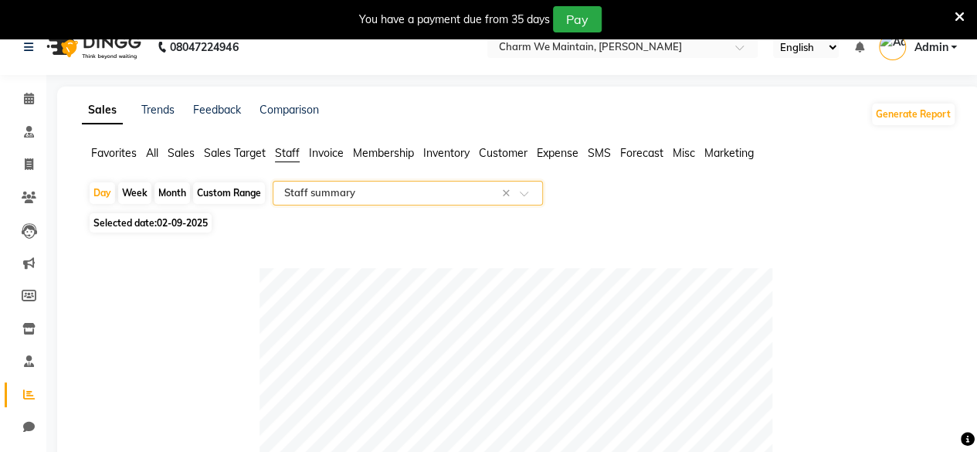
scroll to position [12, 0]
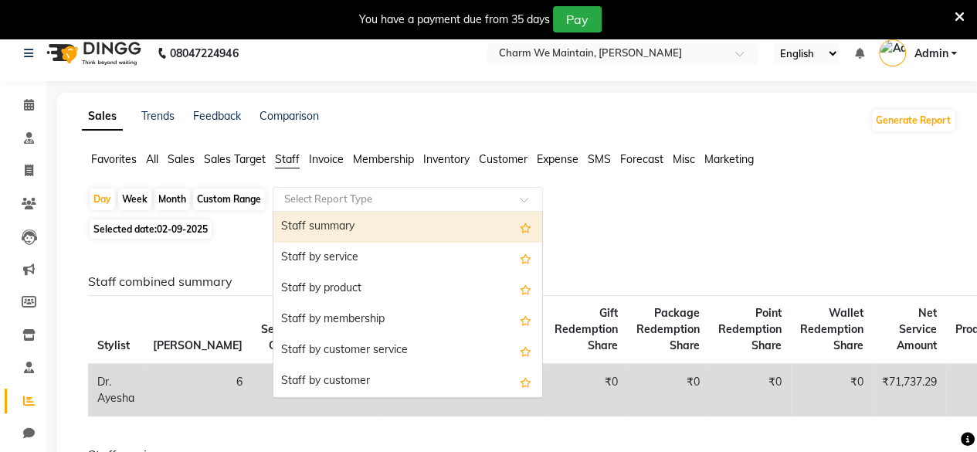
click at [524, 197] on span at bounding box center [529, 203] width 19 height 15
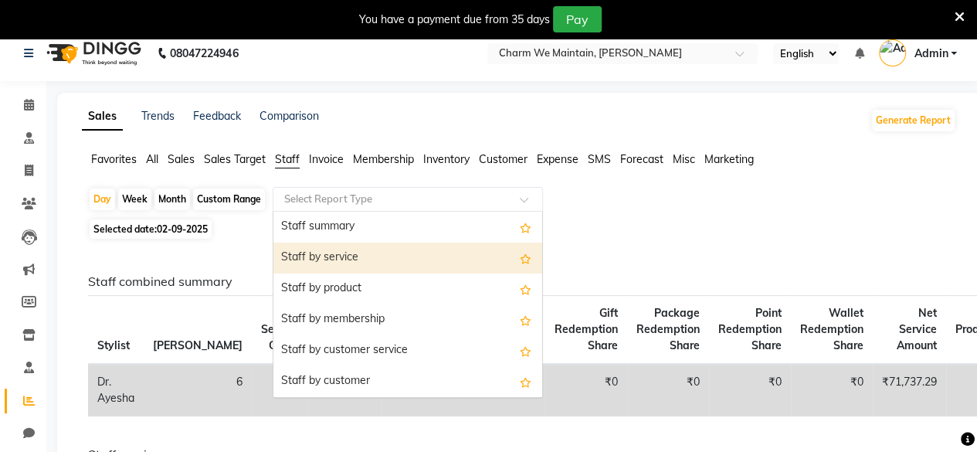
click at [426, 251] on div "Staff by service" at bounding box center [408, 258] width 269 height 31
select select "full_report"
select select "csv"
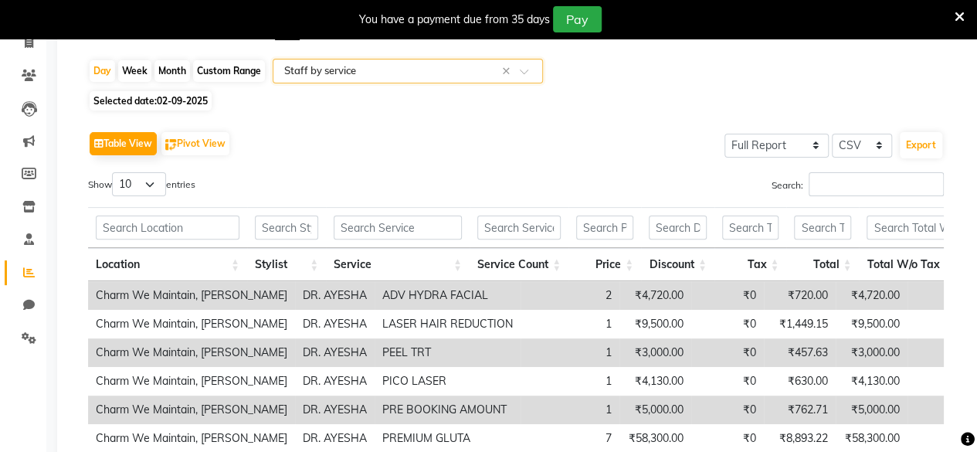
scroll to position [141, 0]
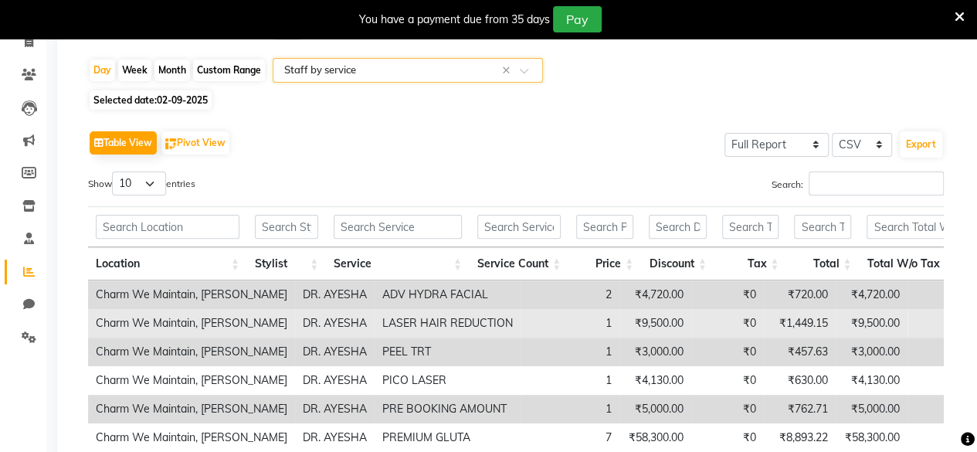
click at [521, 331] on td "1" at bounding box center [570, 323] width 99 height 29
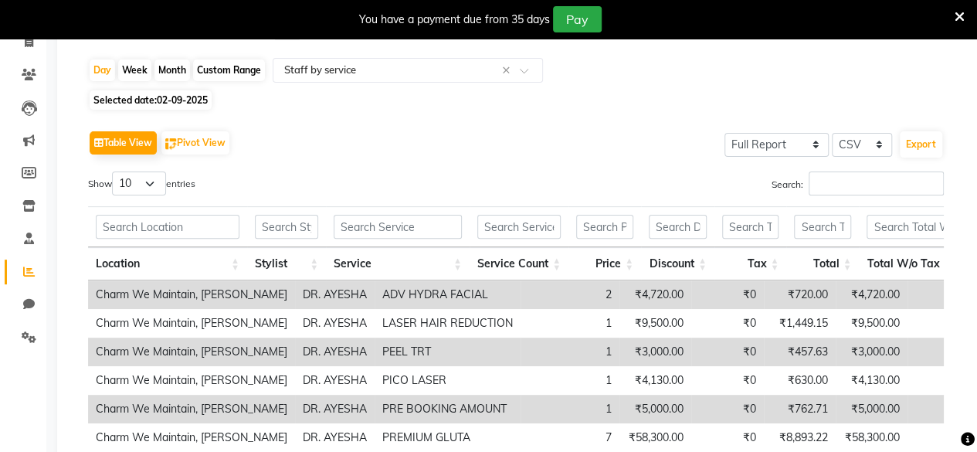
click at [764, 405] on td "₹762.71" at bounding box center [800, 409] width 72 height 29
click at [764, 404] on td "₹762.71" at bounding box center [800, 409] width 72 height 29
click at [764, 324] on td "₹1,449.15" at bounding box center [800, 323] width 72 height 29
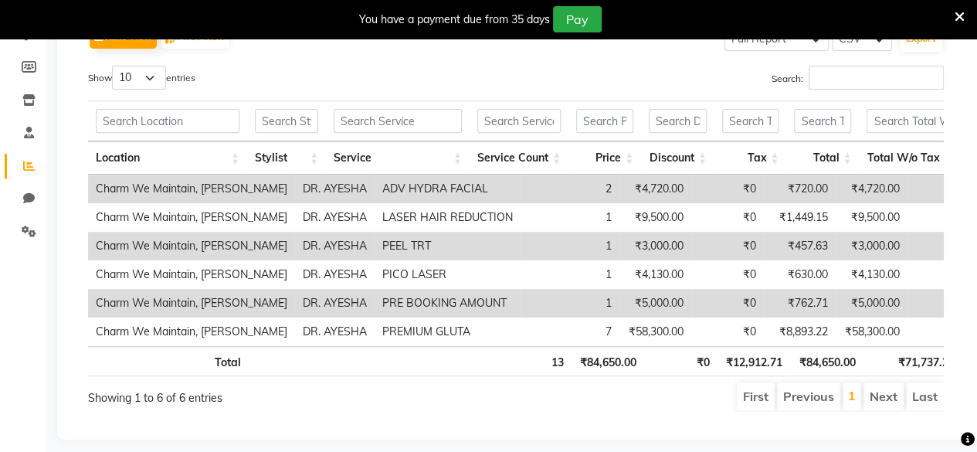
scroll to position [279, 0]
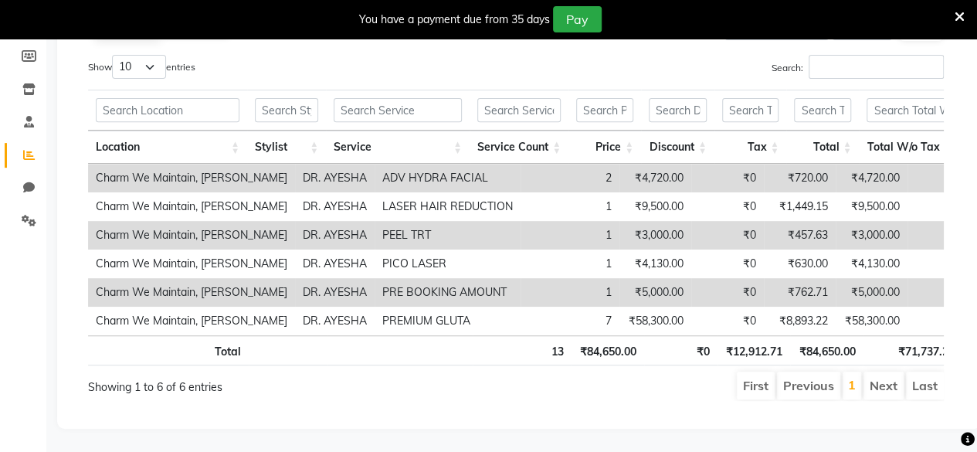
click at [890, 373] on li "Next" at bounding box center [884, 386] width 40 height 28
click at [821, 374] on li "Previous" at bounding box center [808, 386] width 63 height 28
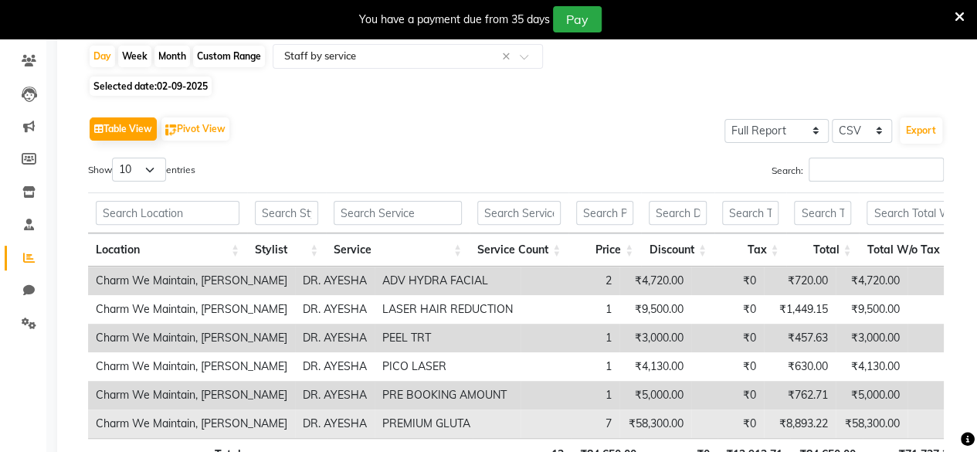
scroll to position [124, 0]
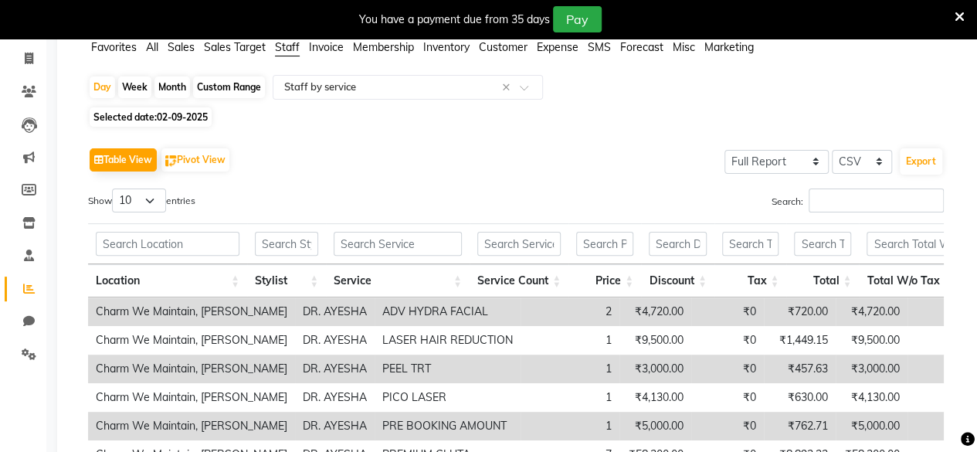
click at [151, 117] on span "Selected date: [DATE]" at bounding box center [151, 116] width 122 height 19
select select "9"
select select "2025"
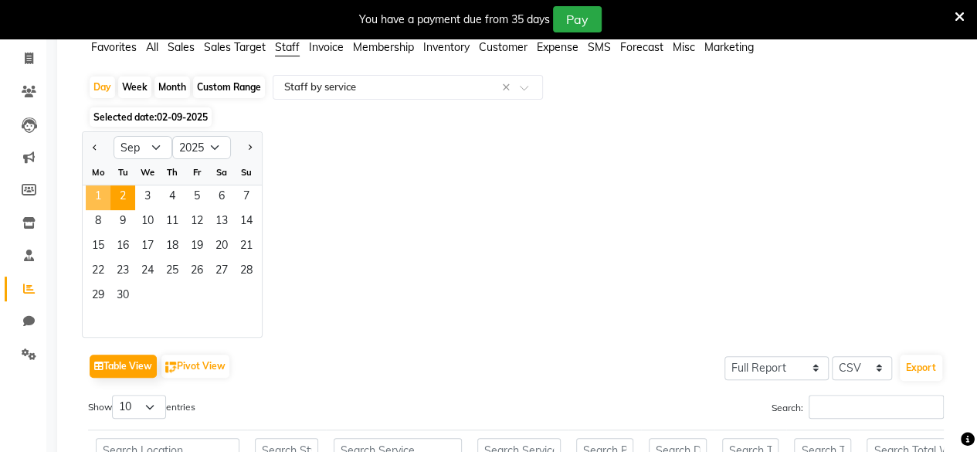
click at [98, 195] on span "1" at bounding box center [98, 197] width 25 height 25
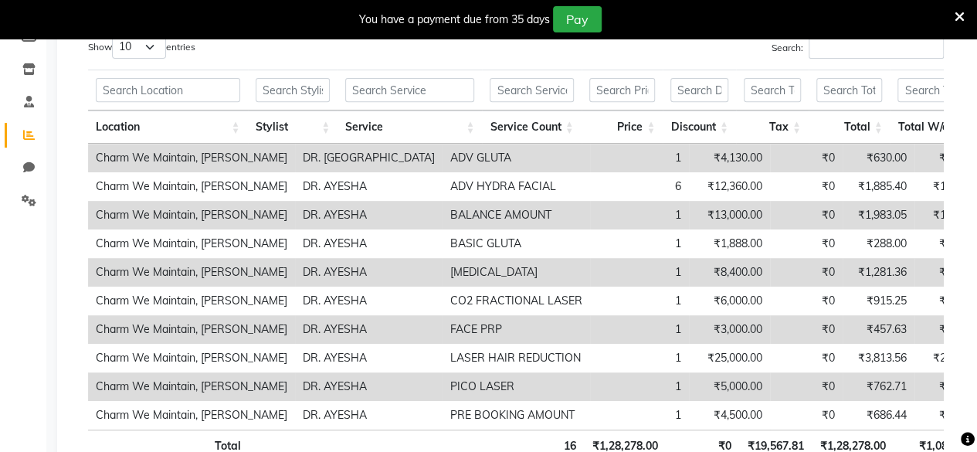
scroll to position [393, 0]
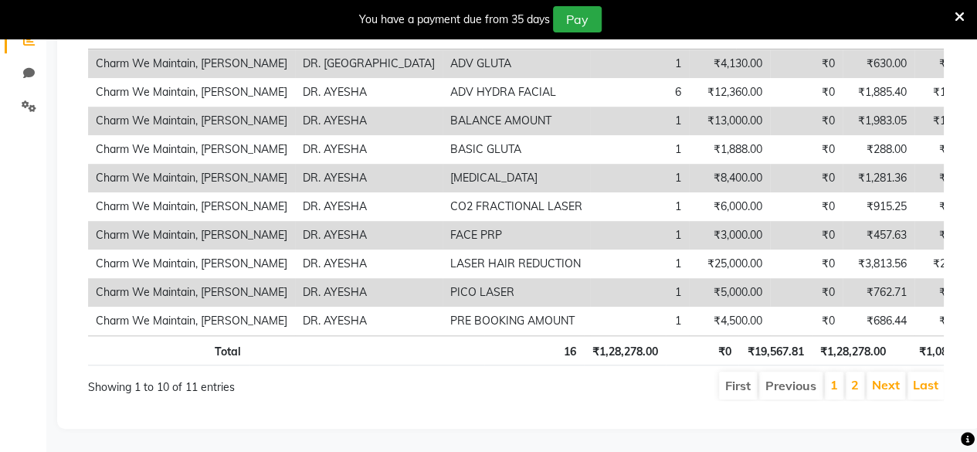
click at [66, 73] on div "Sales Trends Feedback Comparison Generate Report Favorites All Sales Sales Targ…" at bounding box center [519, 81] width 924 height 696
select select "8618"
select select "service"
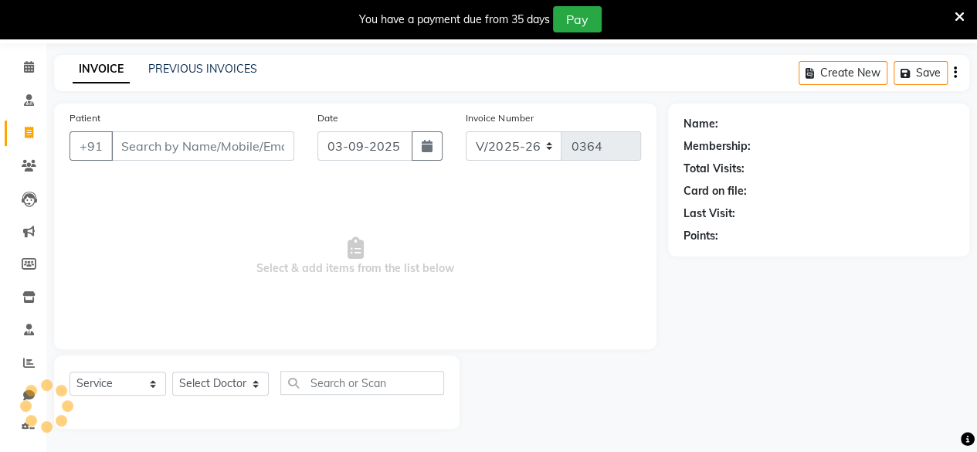
scroll to position [49, 0]
